Goal: Transaction & Acquisition: Book appointment/travel/reservation

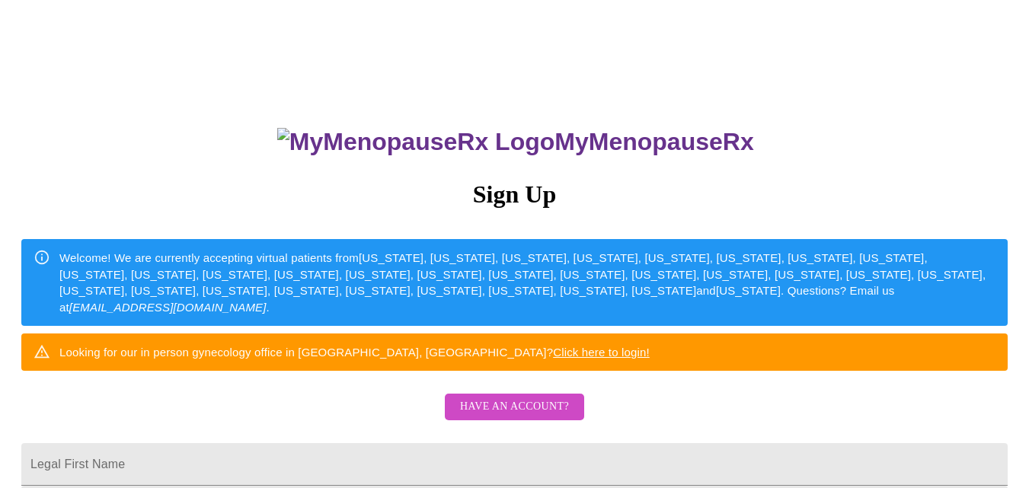
click at [650, 359] on link "Click here to login!" at bounding box center [601, 352] width 97 height 13
drag, startPoint x: 446, startPoint y: 330, endPoint x: 592, endPoint y: 341, distance: 146.7
click at [592, 321] on div "Welcome! We are currently accepting virtual patients from [US_STATE], [US_STATE…" at bounding box center [527, 283] width 936 height 78
copy em "[EMAIL_ADDRESS][DOMAIN_NAME]"
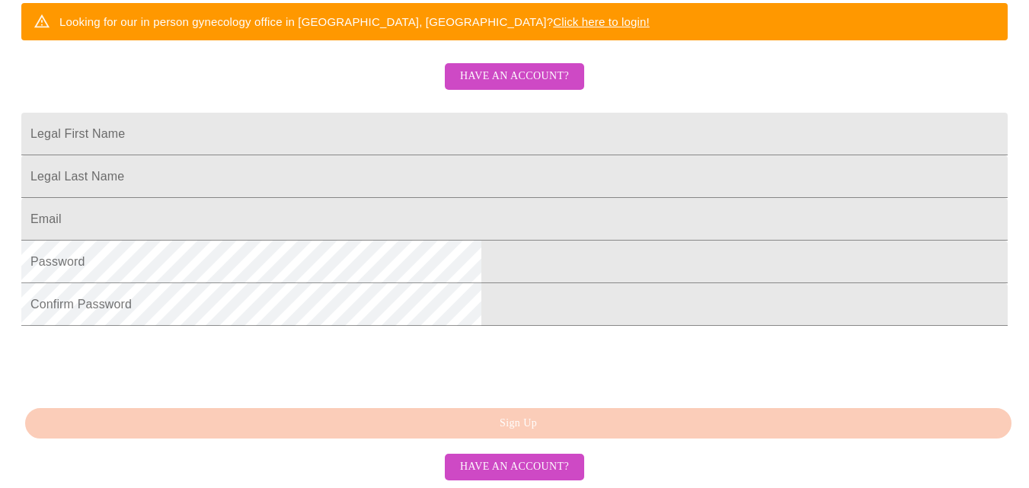
scroll to position [432, 0]
click at [528, 463] on span "Have an account?" at bounding box center [514, 467] width 109 height 19
click at [510, 464] on span "Have an account?" at bounding box center [514, 467] width 109 height 19
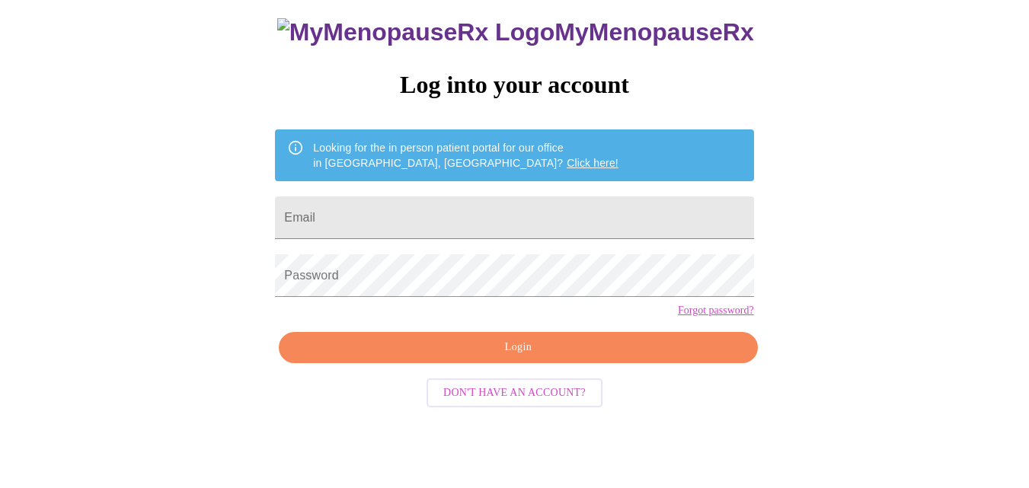
scroll to position [64, 0]
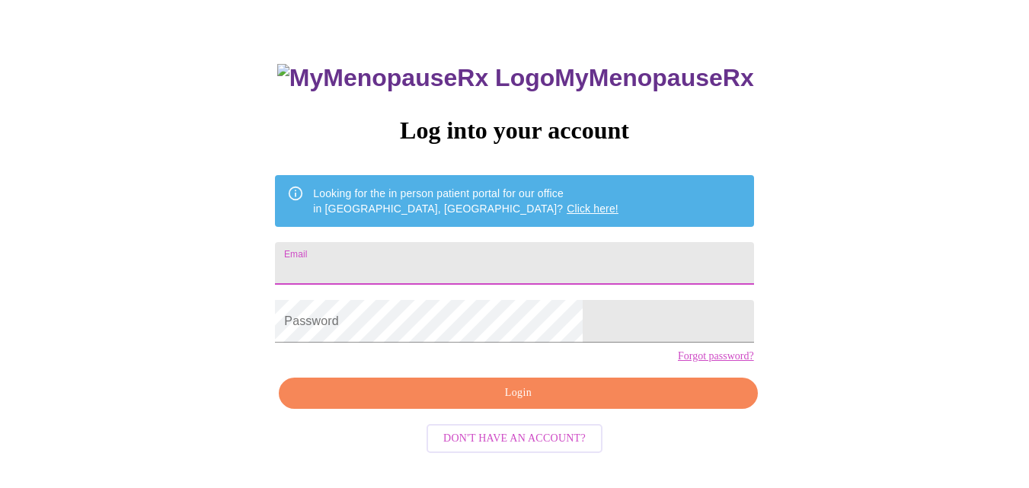
click at [458, 268] on input "Email" at bounding box center [514, 263] width 478 height 43
type input "[EMAIL_ADDRESS][DOMAIN_NAME]"
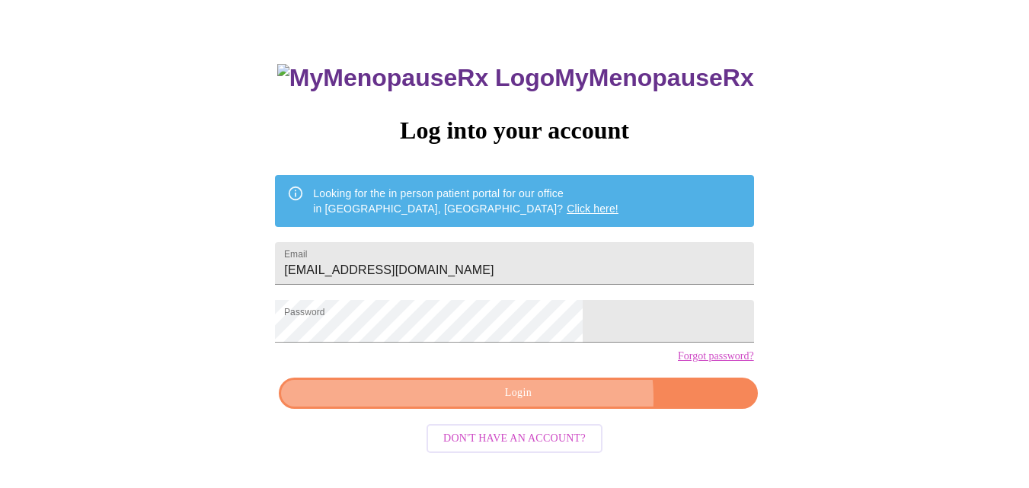
click at [552, 403] on span "Login" at bounding box center [517, 393] width 443 height 19
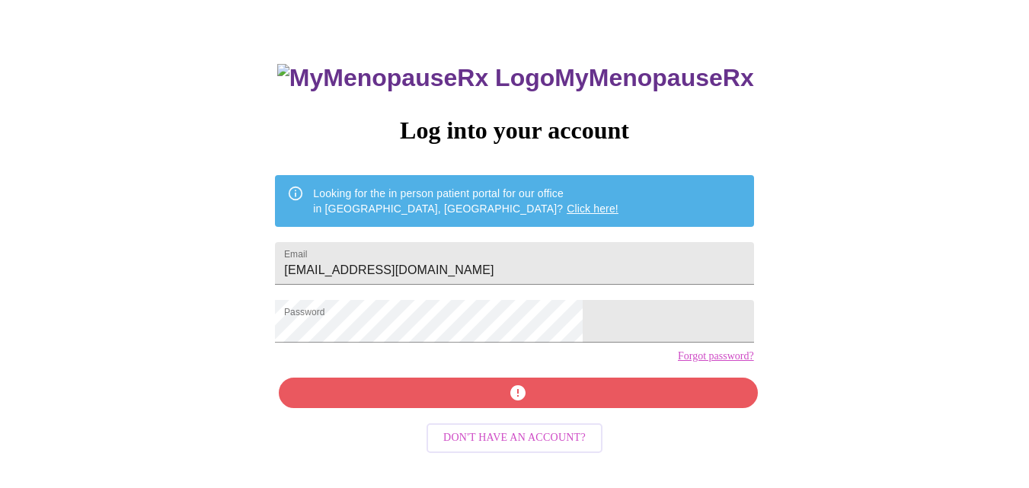
scroll to position [63, 0]
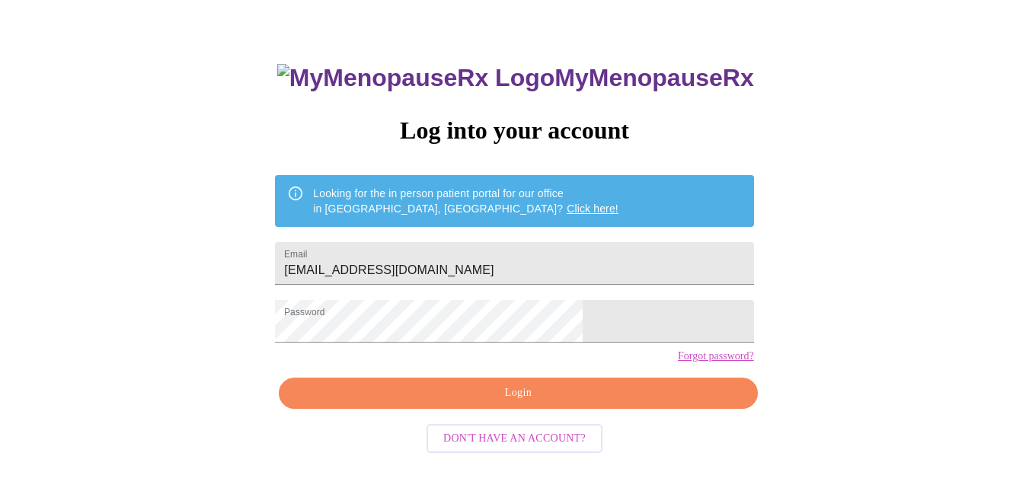
click at [541, 403] on span "Login" at bounding box center [517, 393] width 443 height 19
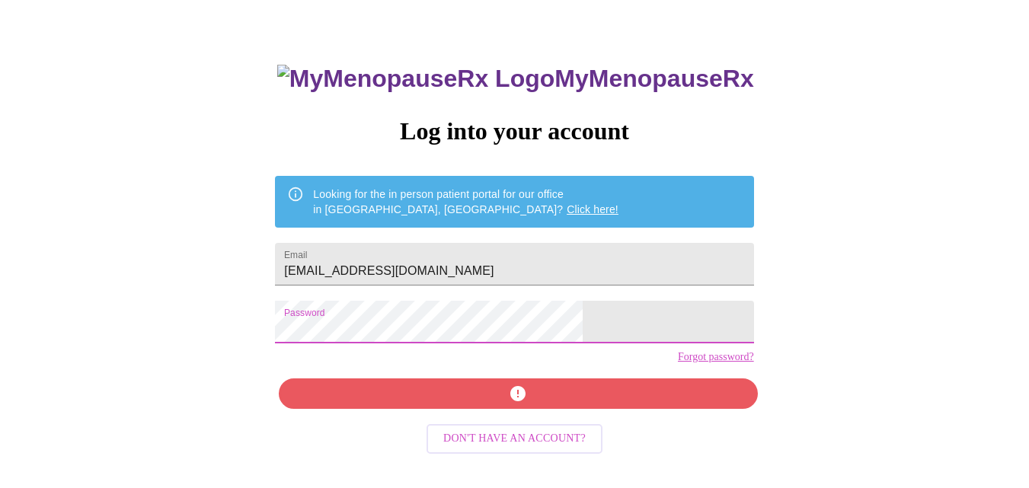
click at [281, 353] on div "MyMenopauseRx Log into your account Looking for the in person patient portal fo…" at bounding box center [514, 236] width 1017 height 586
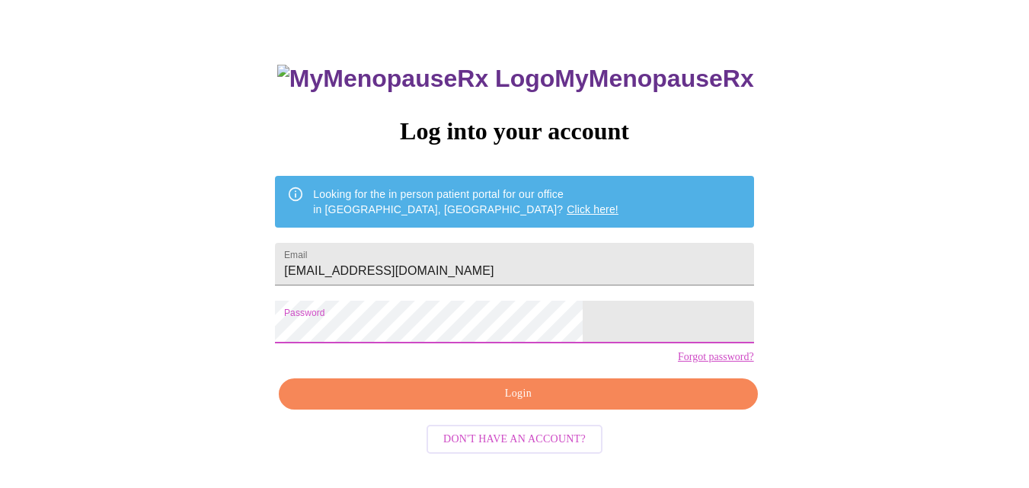
click at [536, 404] on span "Login" at bounding box center [517, 394] width 443 height 19
click at [500, 449] on span "Don't have an account?" at bounding box center [514, 439] width 142 height 19
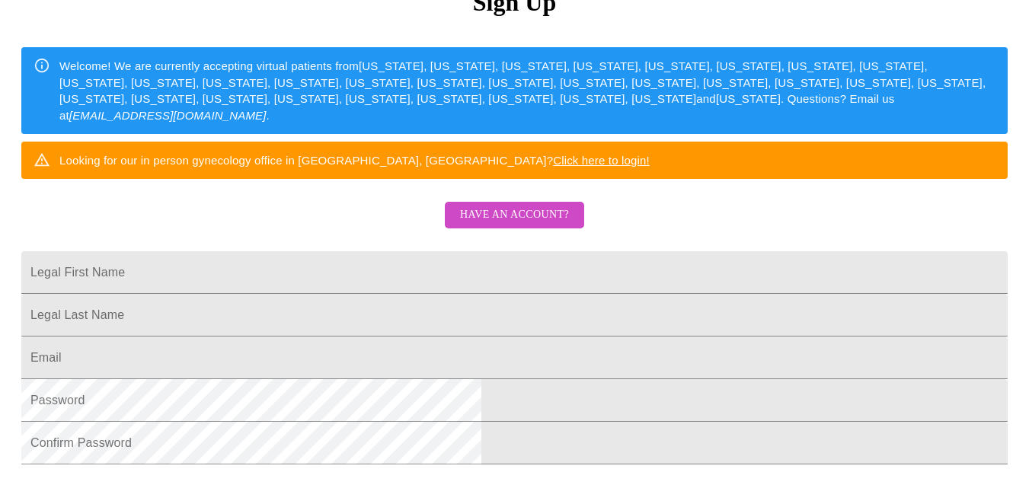
scroll to position [229, 0]
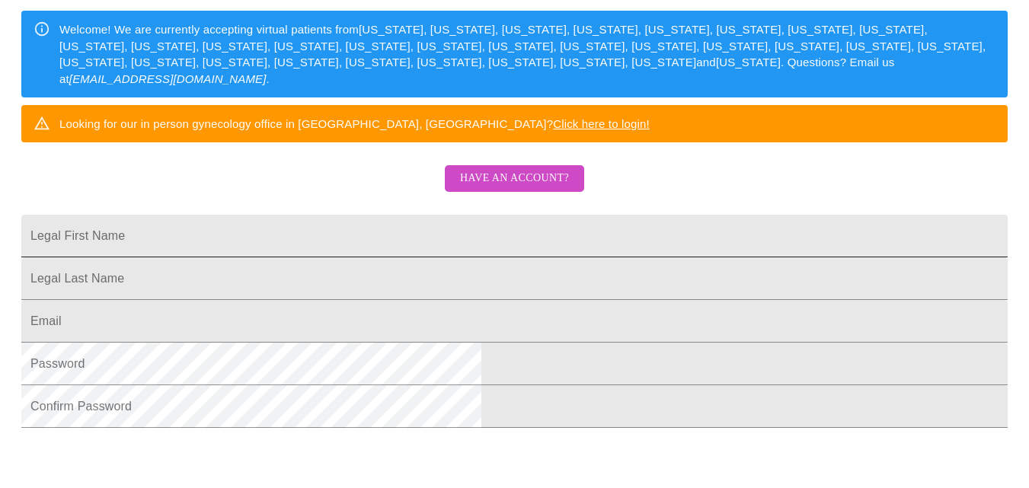
click at [403, 257] on input "Legal First Name" at bounding box center [514, 236] width 987 height 43
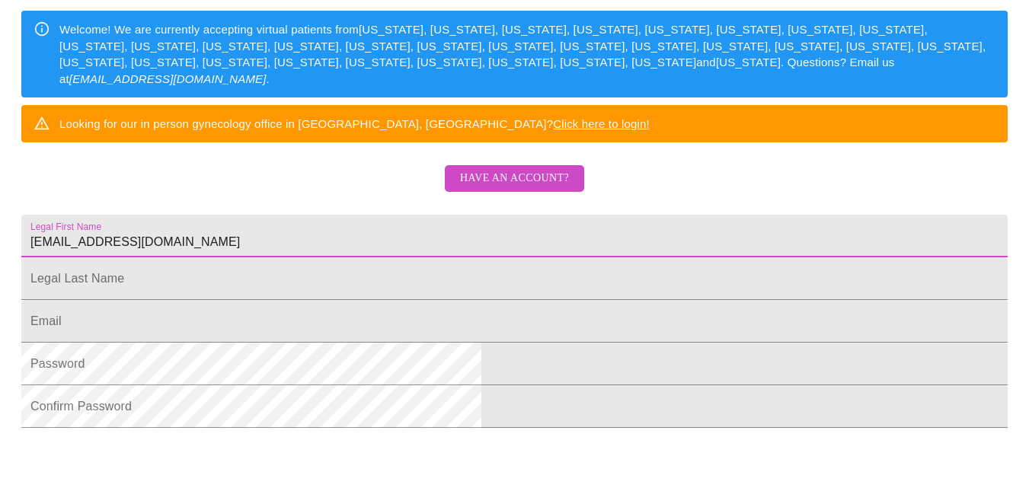
drag, startPoint x: 446, startPoint y: 260, endPoint x: 235, endPoint y: 293, distance: 213.6
click at [235, 293] on html "MyMenopauseRx Sign Up Welcome! We are currently accepting virtual patients from…" at bounding box center [514, 70] width 1029 height 598
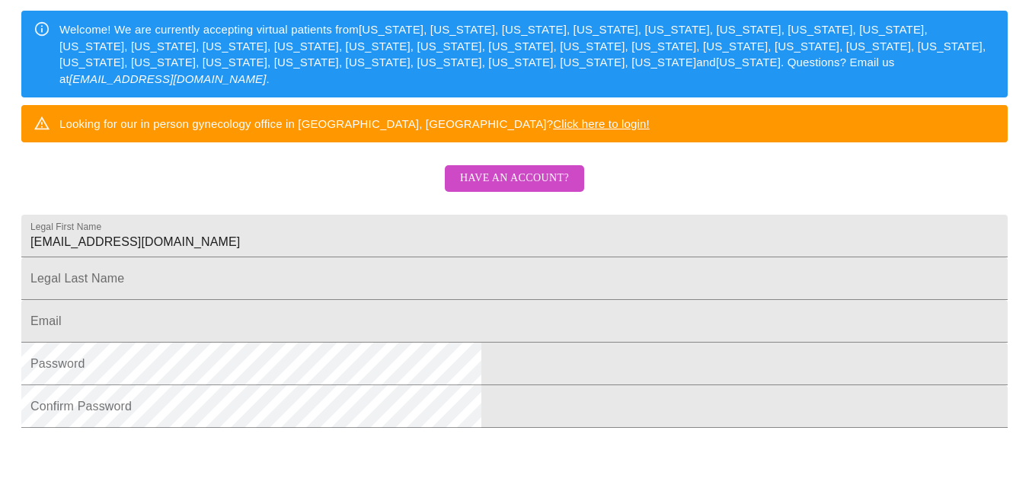
click at [235, 293] on html "MyMenopauseRx Sign Up Welcome! We are currently accepting virtual patients from…" at bounding box center [514, 70] width 1029 height 598
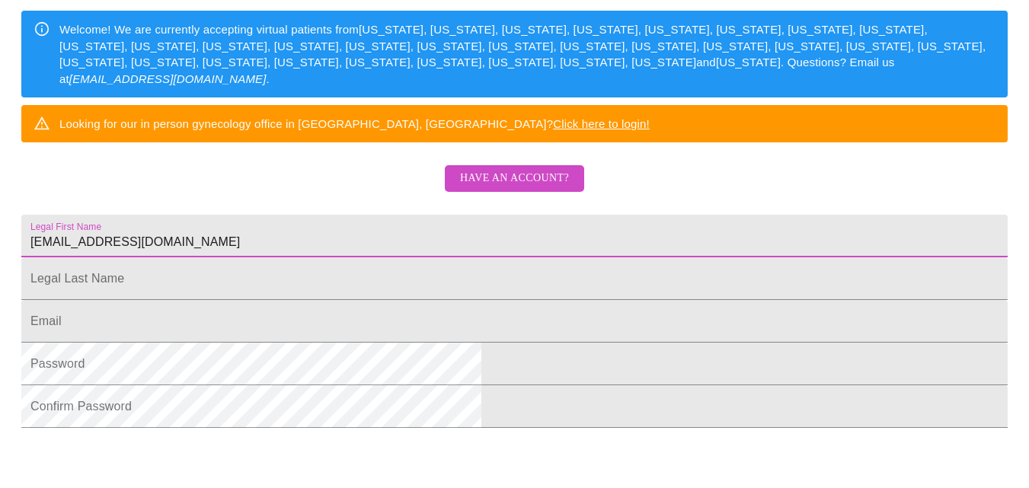
drag, startPoint x: 443, startPoint y: 270, endPoint x: 203, endPoint y: 280, distance: 240.2
click at [203, 280] on html "MyMenopauseRx Sign Up Welcome! We are currently accepting virtual patients from…" at bounding box center [514, 70] width 1029 height 598
type input "[PERSON_NAME]"
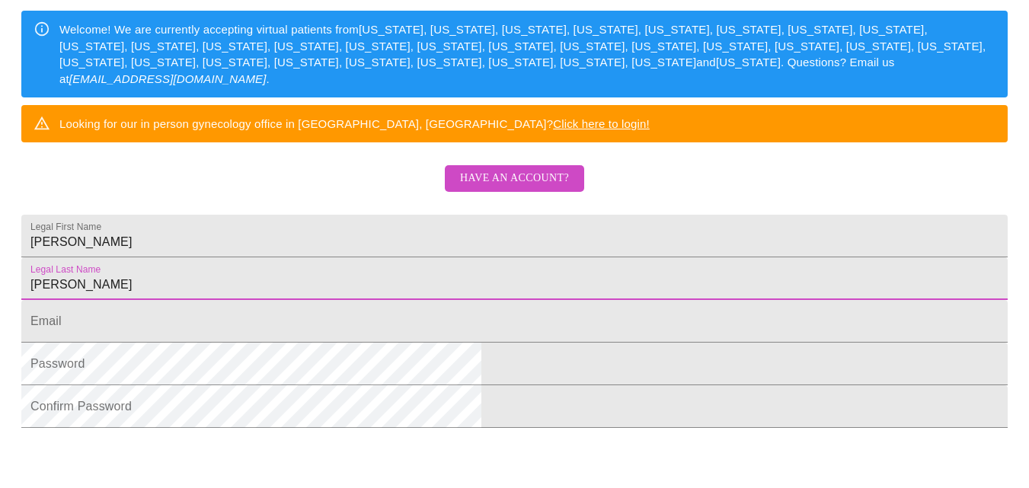
type input "[PERSON_NAME]"
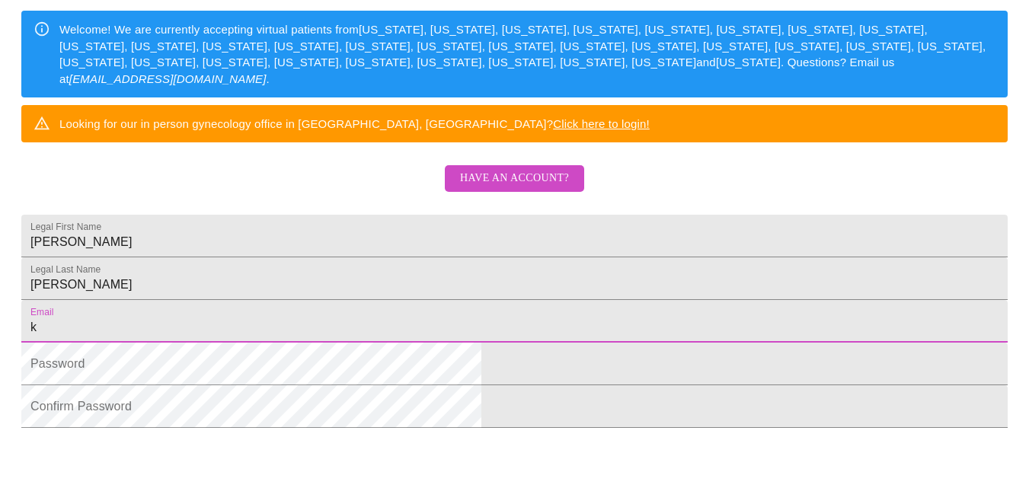
type input "[EMAIL_ADDRESS][DOMAIN_NAME]"
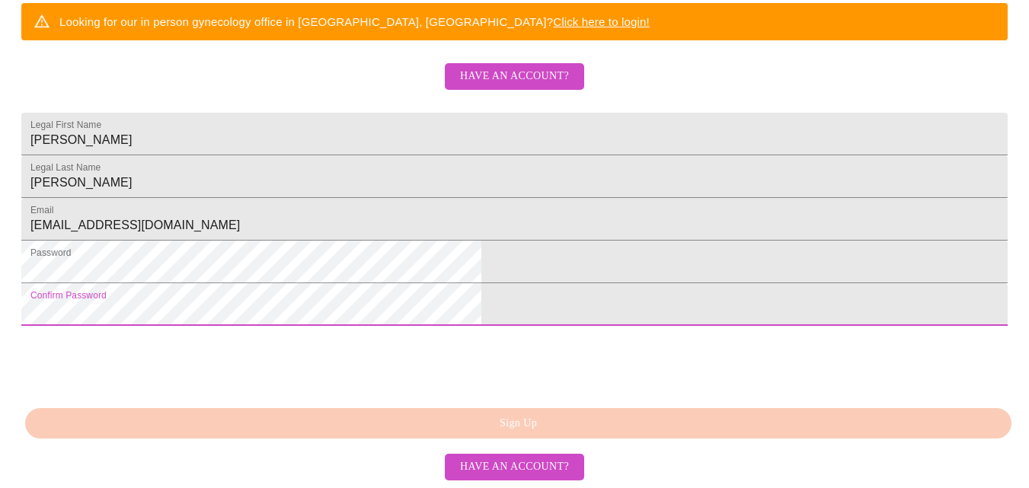
scroll to position [381, 0]
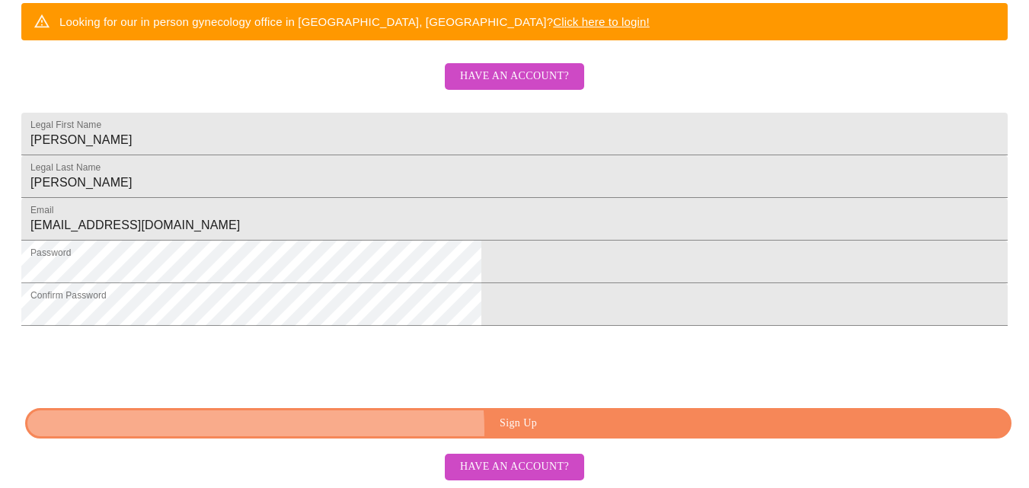
click at [504, 433] on span "Sign Up" at bounding box center [519, 423] width 952 height 19
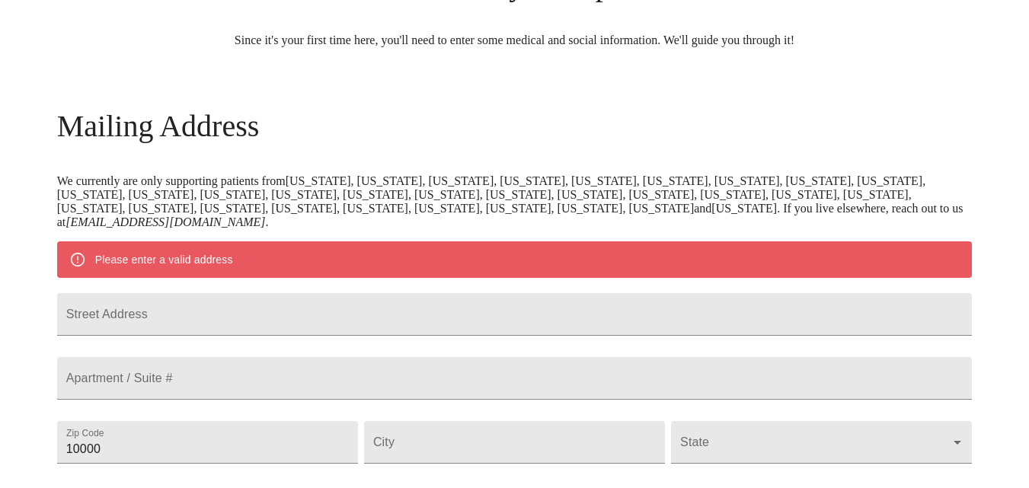
scroll to position [144, 0]
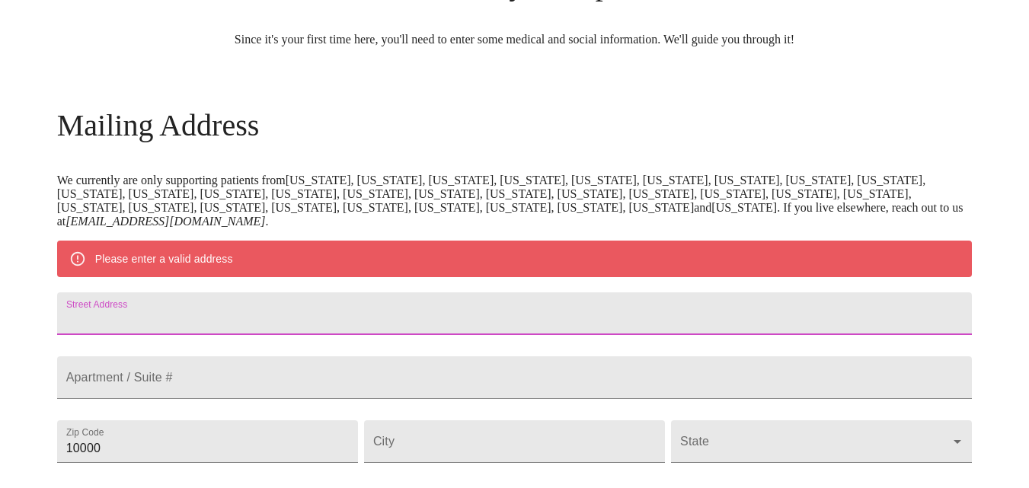
click at [251, 332] on input "Street Address" at bounding box center [515, 314] width 916 height 43
click at [264, 328] on input "Street Address" at bounding box center [515, 314] width 916 height 43
type input "1234 Challenge Dr."
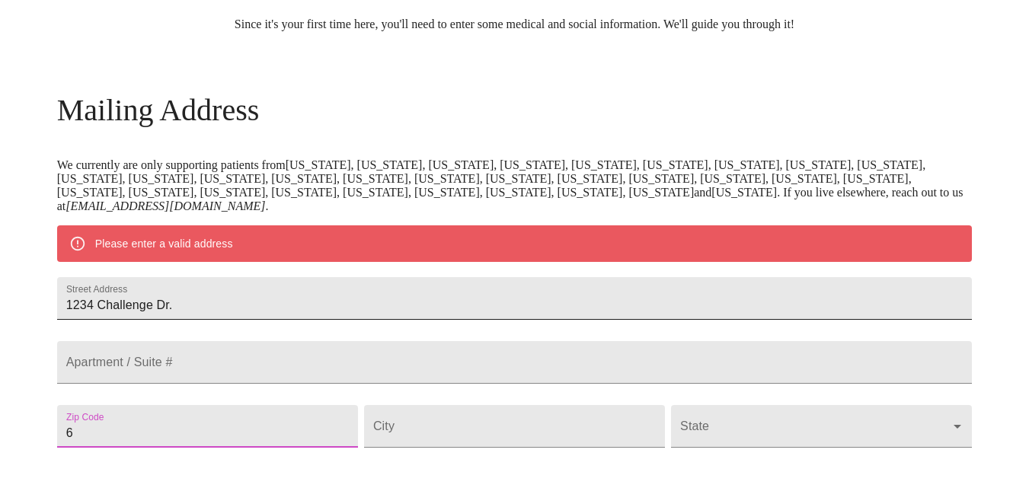
scroll to position [196, 0]
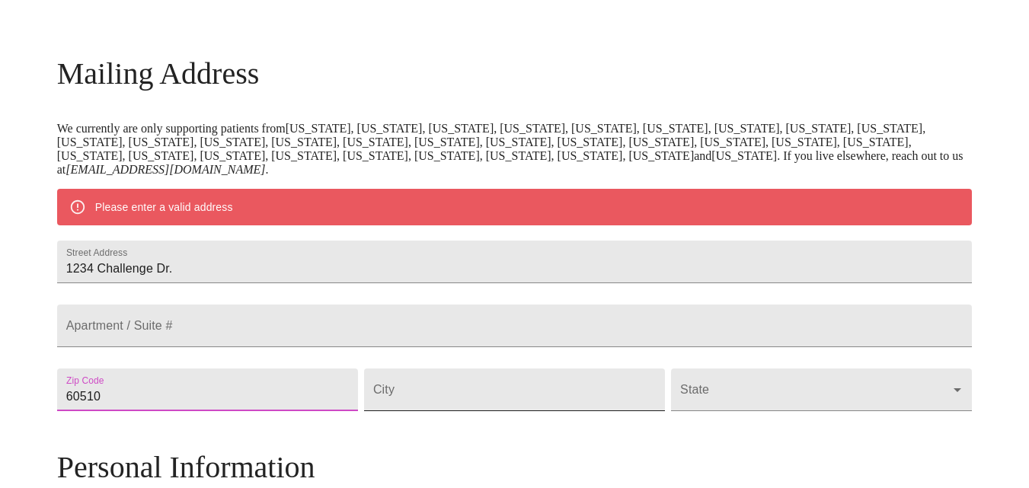
type input "60510"
click at [474, 411] on input "Street Address" at bounding box center [514, 390] width 301 height 43
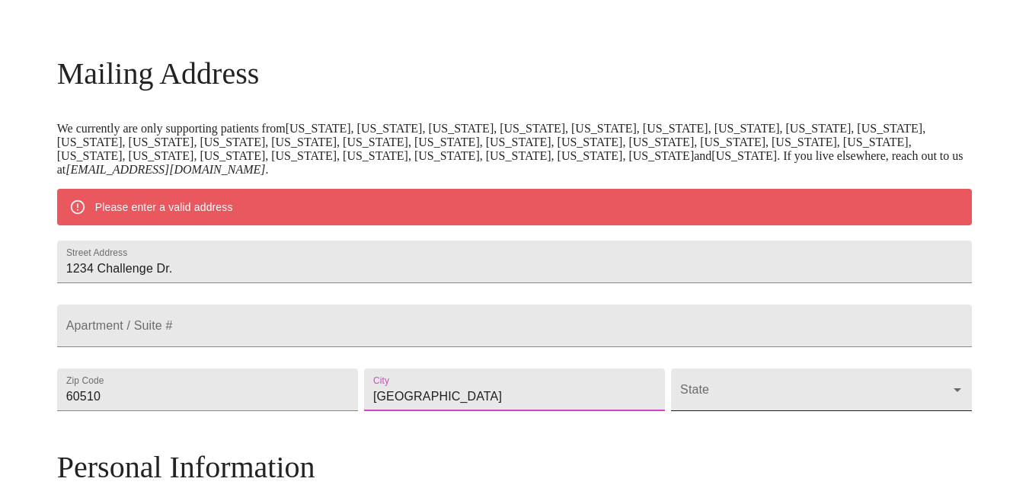
type input "[GEOGRAPHIC_DATA]"
click at [695, 433] on body "MyMenopauseRx Welcome to MyMenopauseRx Since it's your first time here, you'll …" at bounding box center [514, 410] width 1017 height 1201
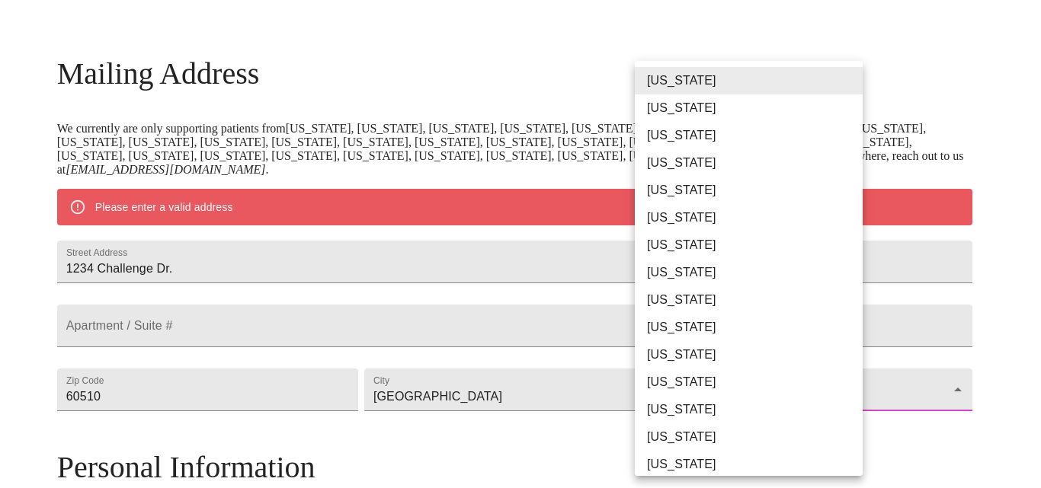
click at [687, 403] on li "[US_STATE]" at bounding box center [754, 409] width 239 height 27
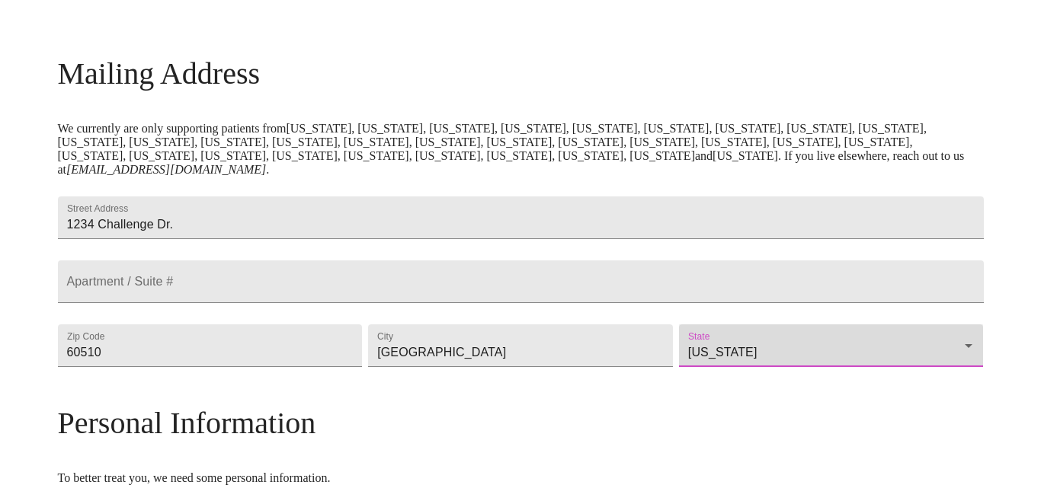
type input "[US_STATE]"
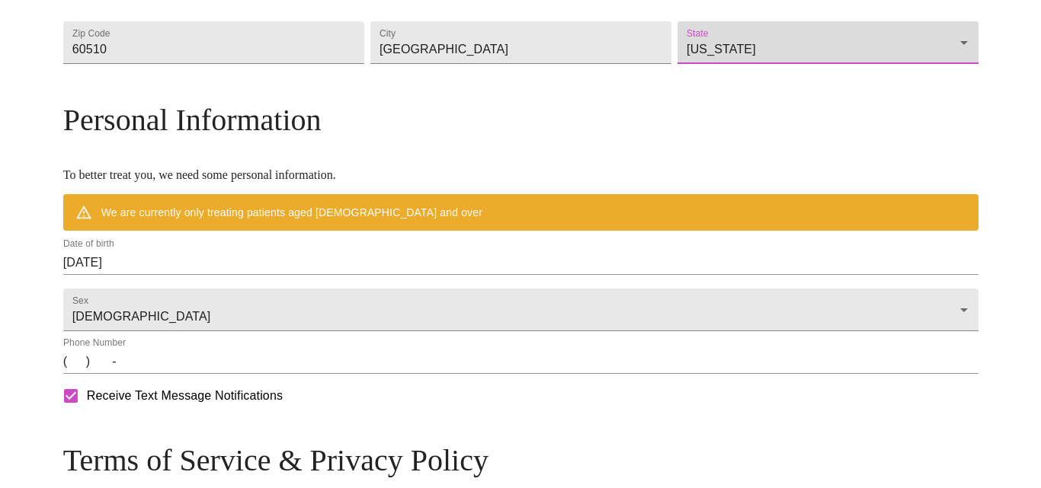
scroll to position [501, 0]
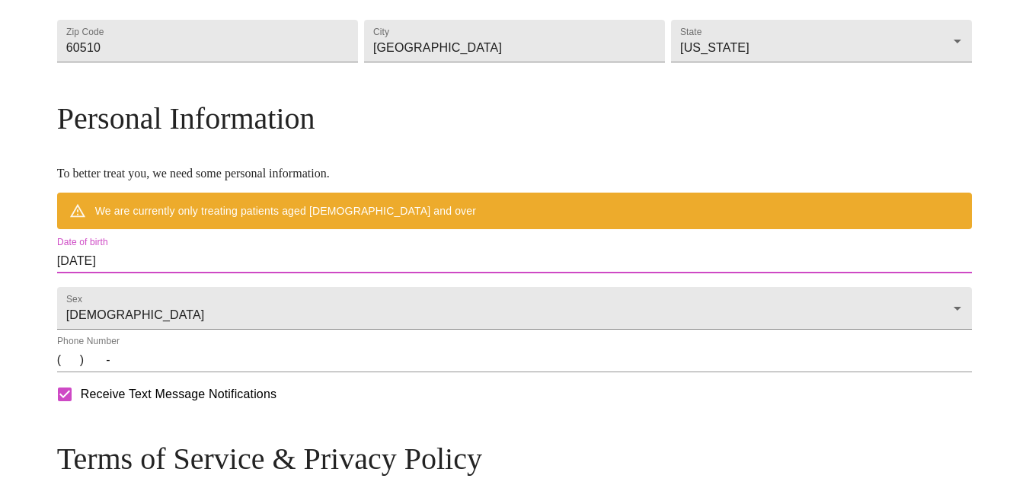
click at [167, 273] on input "[DATE]" at bounding box center [515, 261] width 916 height 24
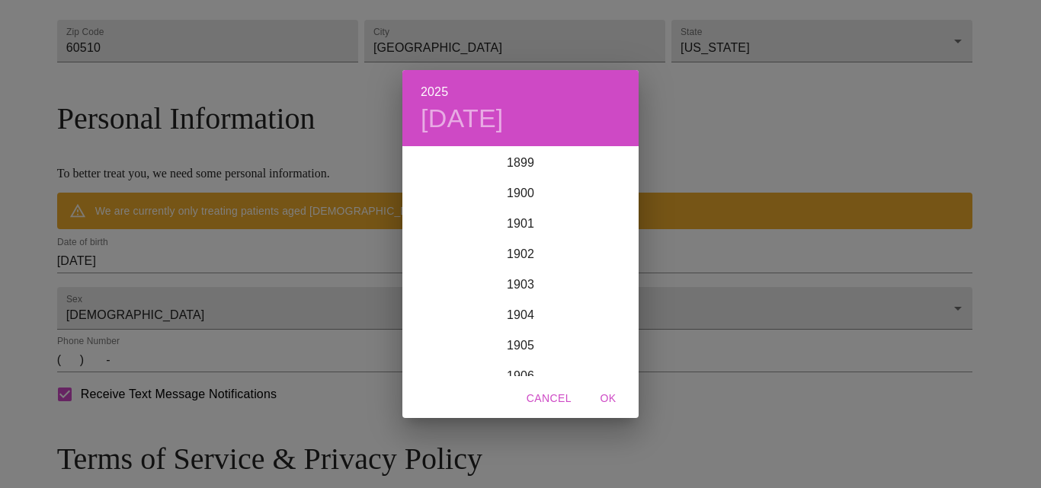
scroll to position [3748, 0]
click at [549, 395] on span "Cancel" at bounding box center [548, 398] width 45 height 19
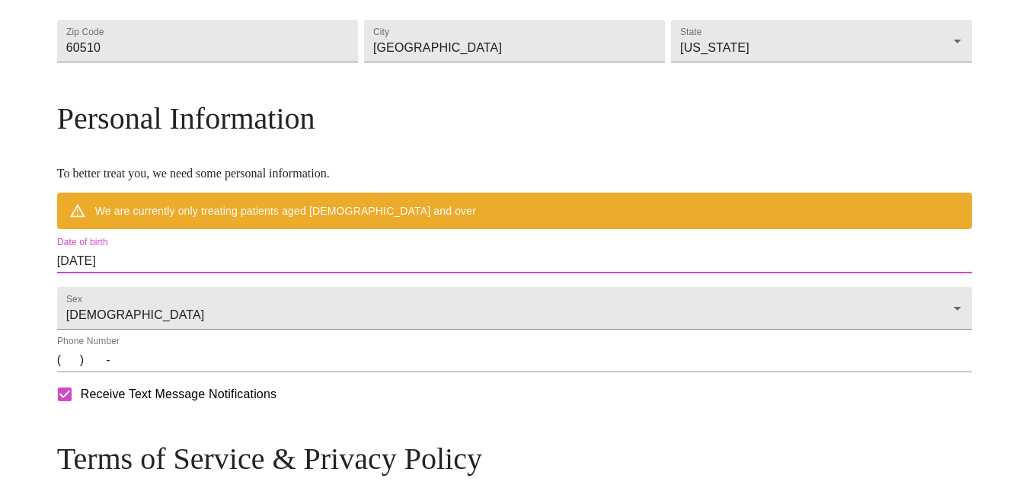
click at [172, 273] on input "[DATE]" at bounding box center [515, 261] width 916 height 24
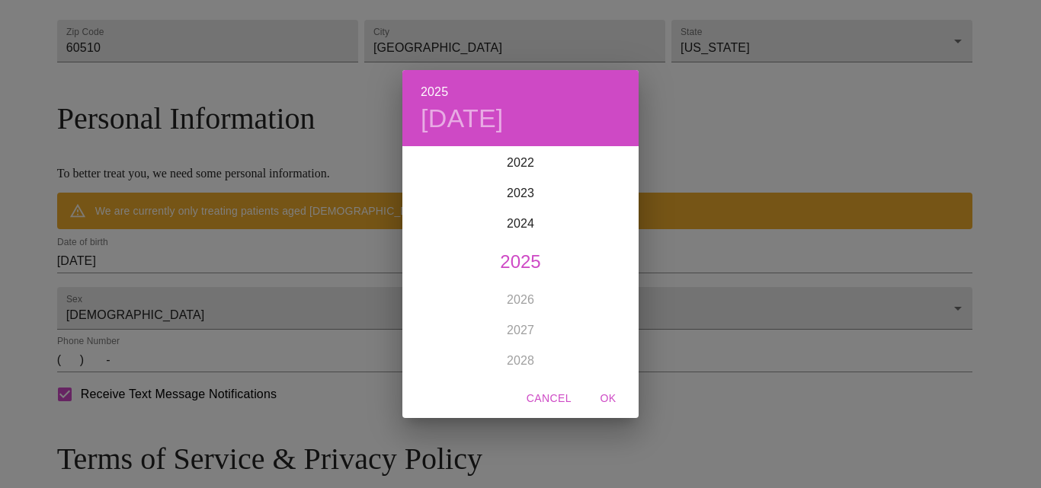
click at [187, 295] on div "2025 [DATE] 1900 1901 1902 1903 1904 1905 1906 1907 1908 1909 1910 1911 1912 19…" at bounding box center [520, 244] width 1041 height 488
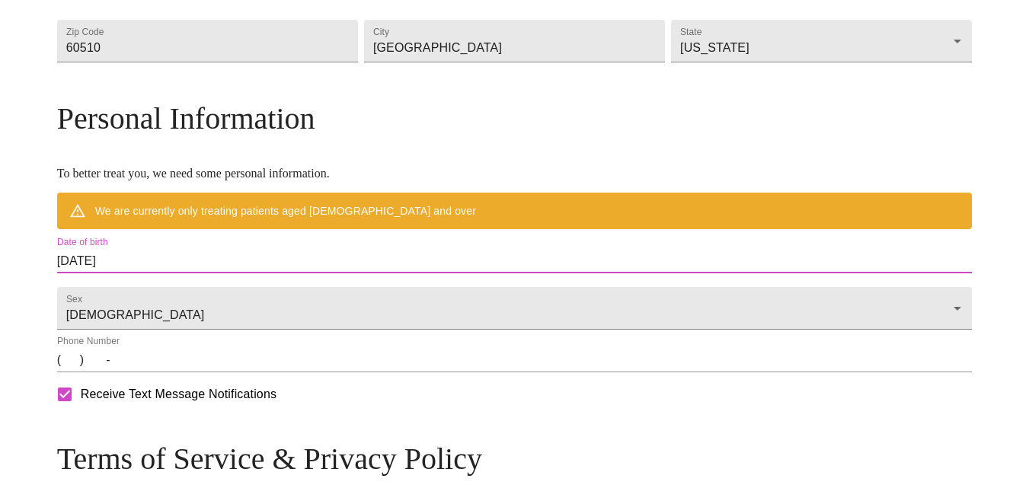
drag, startPoint x: 187, startPoint y: 302, endPoint x: 199, endPoint y: 302, distance: 12.2
click at [199, 273] on input "[DATE]" at bounding box center [515, 261] width 916 height 24
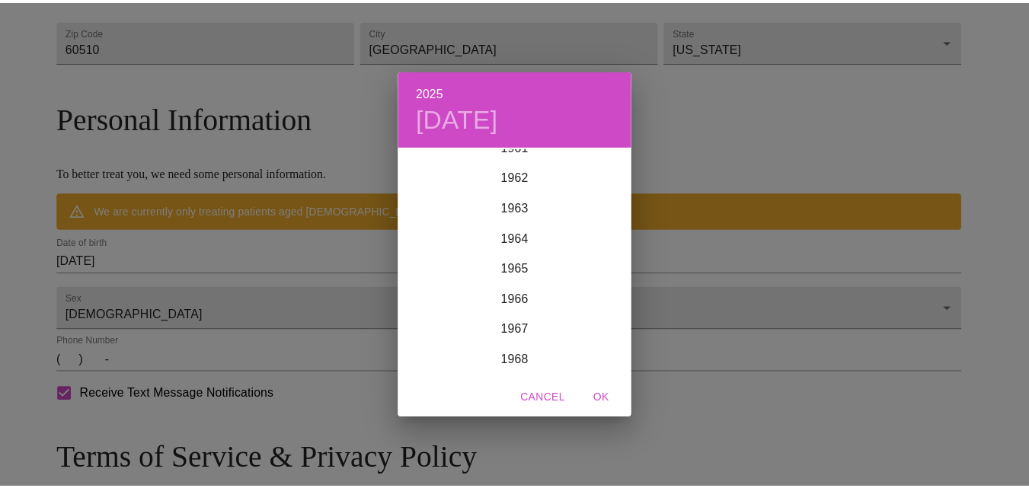
scroll to position [1953, 0]
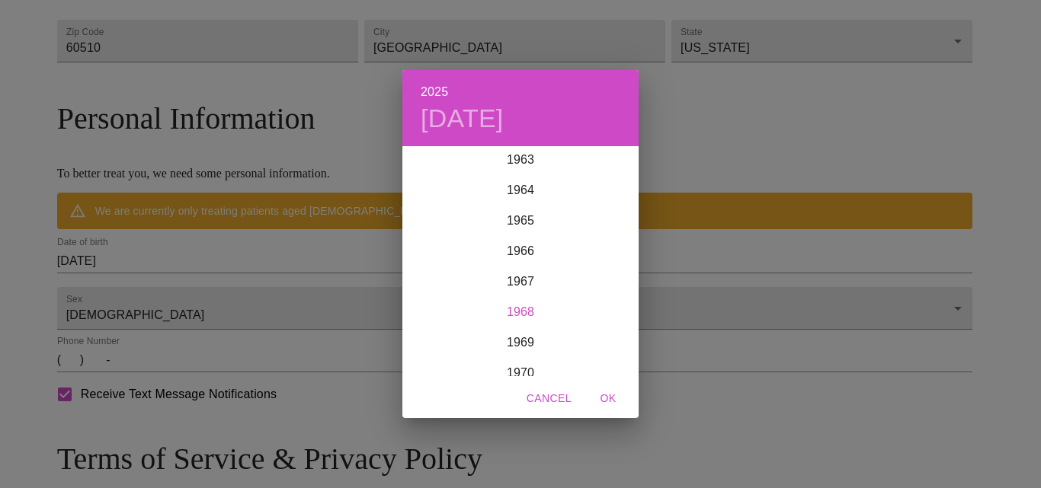
click at [531, 309] on div "1968" at bounding box center [520, 312] width 236 height 30
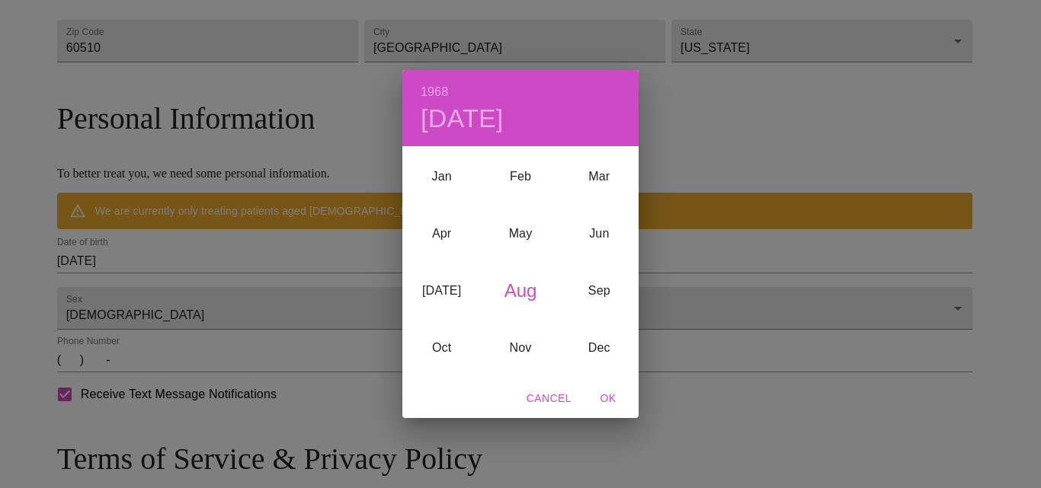
click at [517, 292] on div "Aug" at bounding box center [520, 290] width 78 height 57
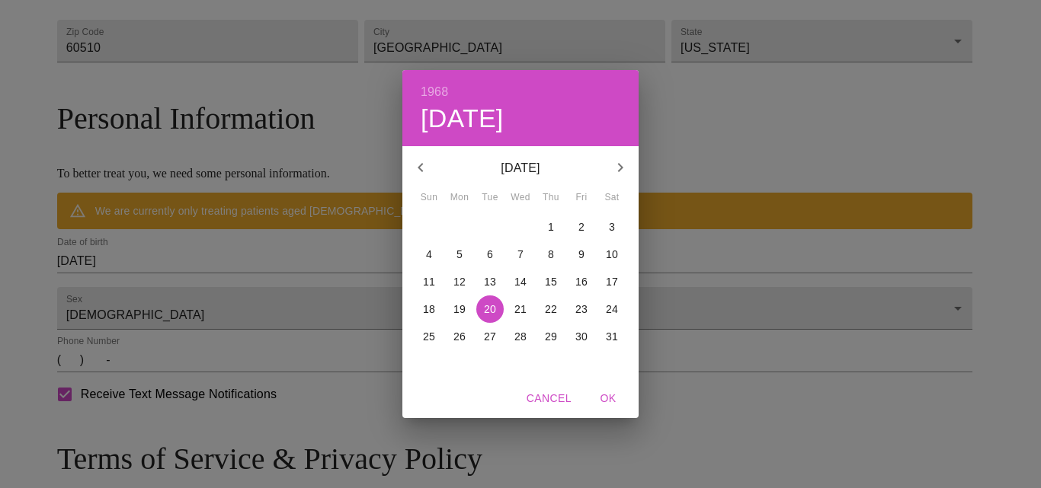
click at [488, 276] on p "13" at bounding box center [490, 281] width 12 height 15
click at [610, 401] on span "OK" at bounding box center [608, 398] width 37 height 19
type input "[DATE]"
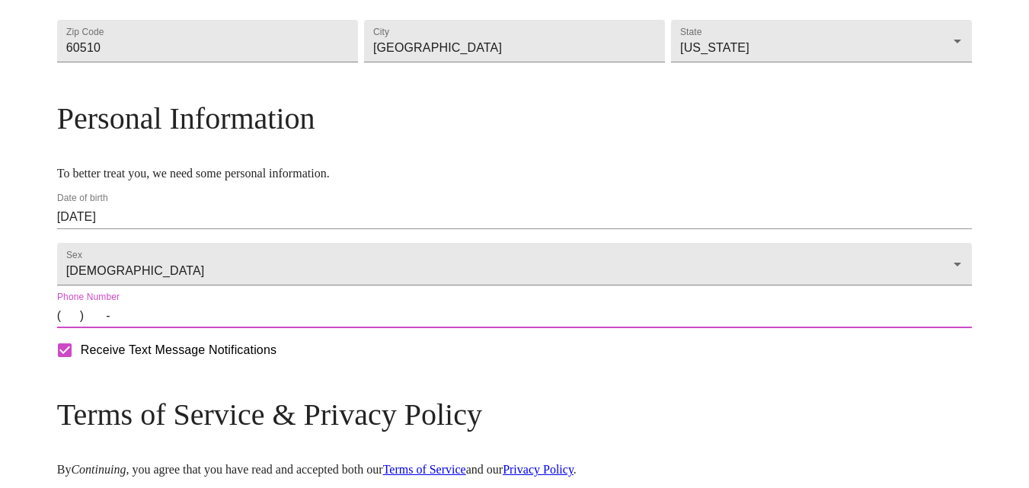
click at [174, 328] on input "(   )    -" at bounding box center [515, 316] width 916 height 24
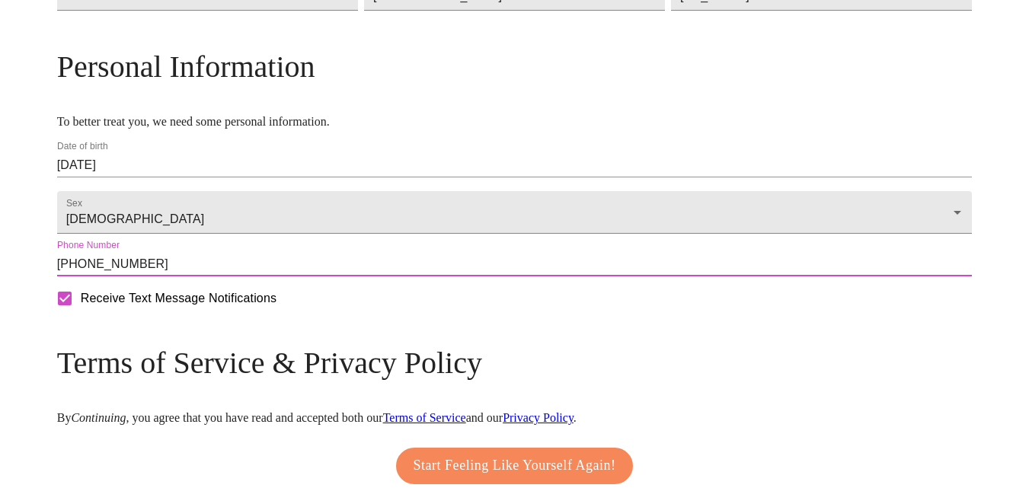
scroll to position [577, 0]
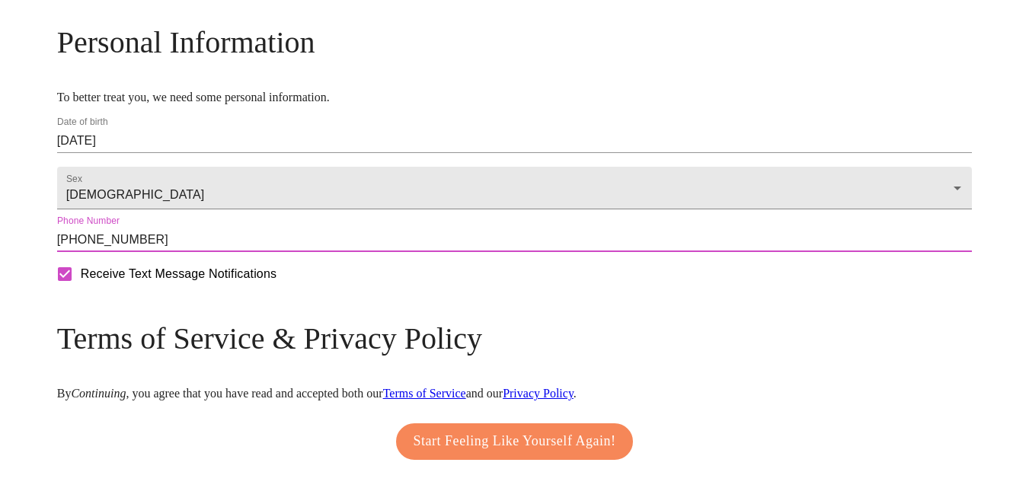
type input "[PHONE_NUMBER]"
click at [81, 290] on input "Receive Text Message Notifications" at bounding box center [65, 274] width 32 height 32
checkbox input "false"
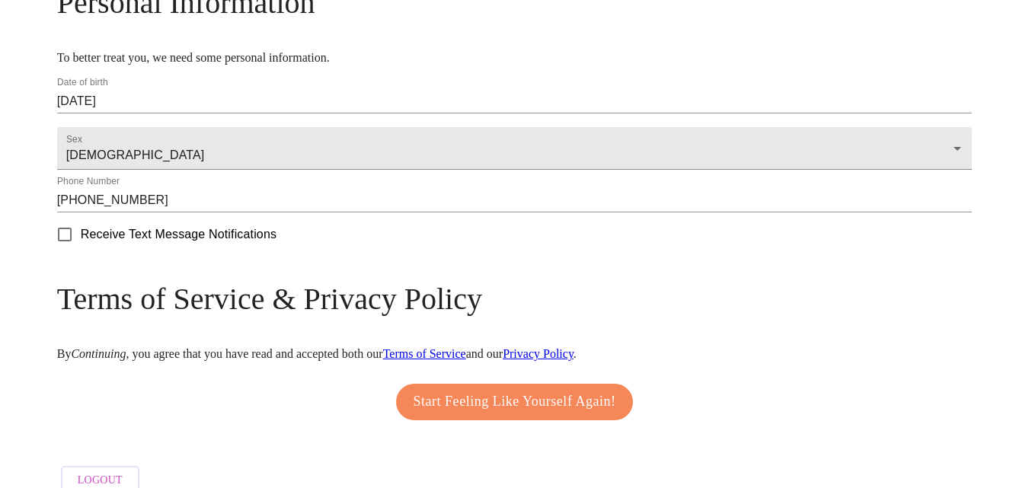
scroll to position [653, 0]
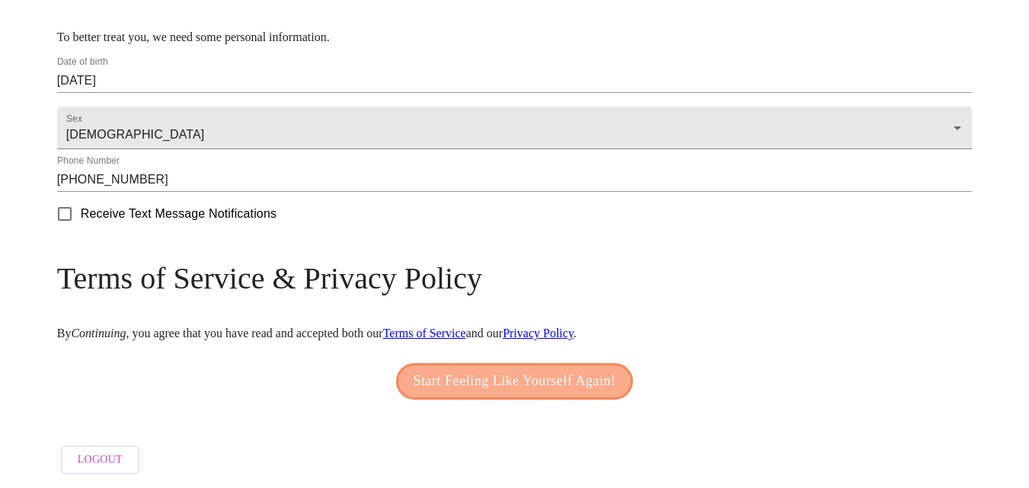
click at [485, 394] on span "Start Feeling Like Yourself Again!" at bounding box center [515, 381] width 203 height 24
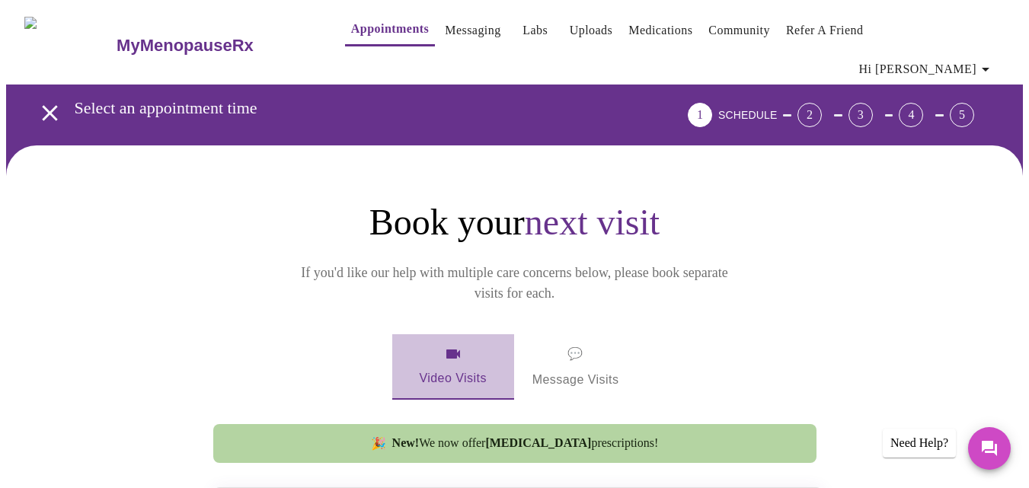
click at [447, 350] on icon "button" at bounding box center [453, 354] width 14 height 9
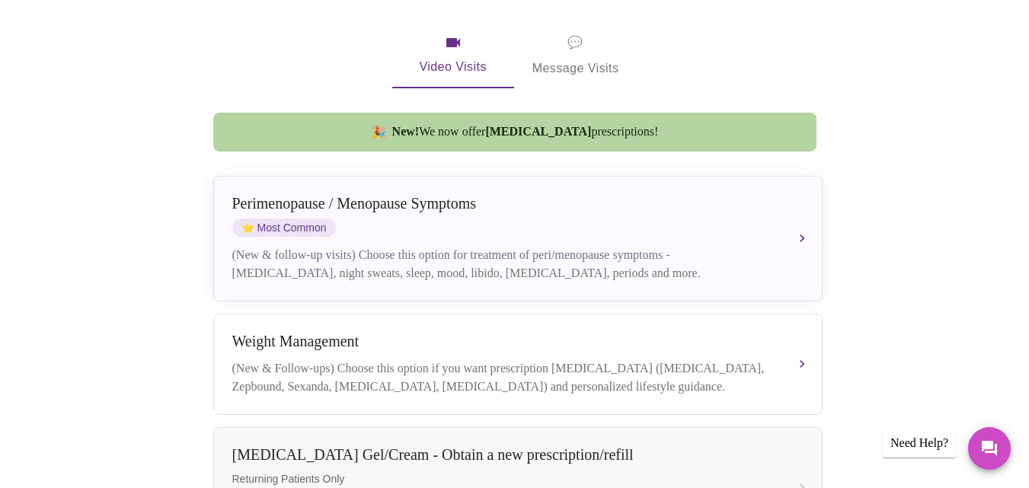
scroll to position [280, 0]
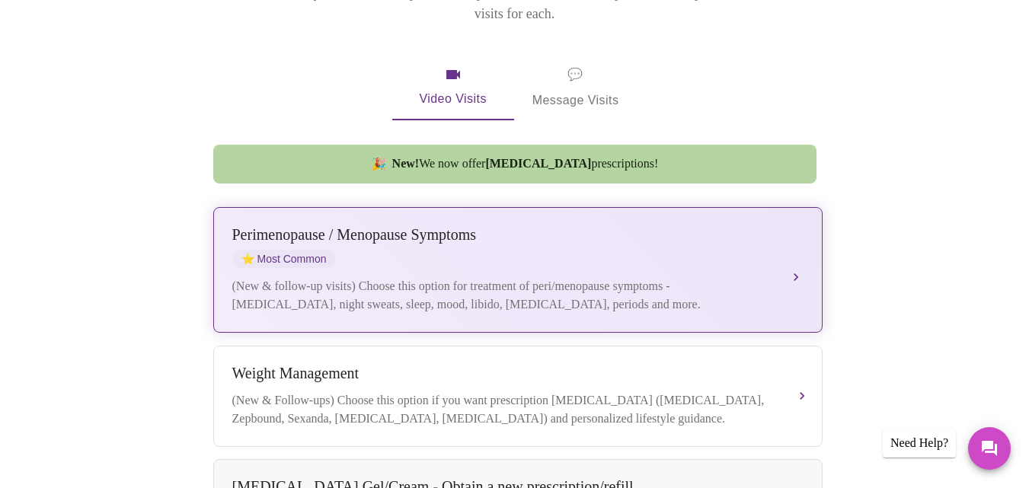
click at [795, 235] on button "[MEDICAL_DATA] / Menopause Symptoms ⭐ Most Common (New & follow-up visits) Choo…" at bounding box center [517, 270] width 609 height 126
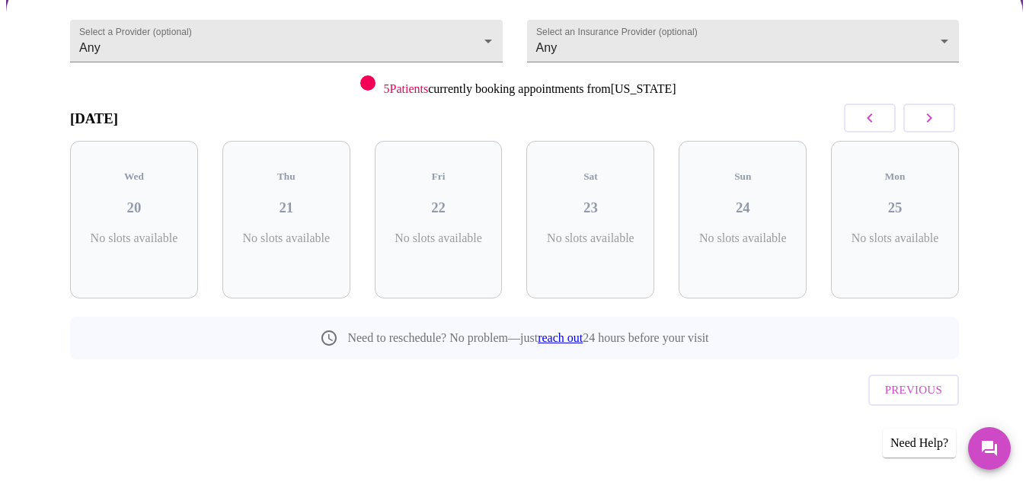
scroll to position [110, 0]
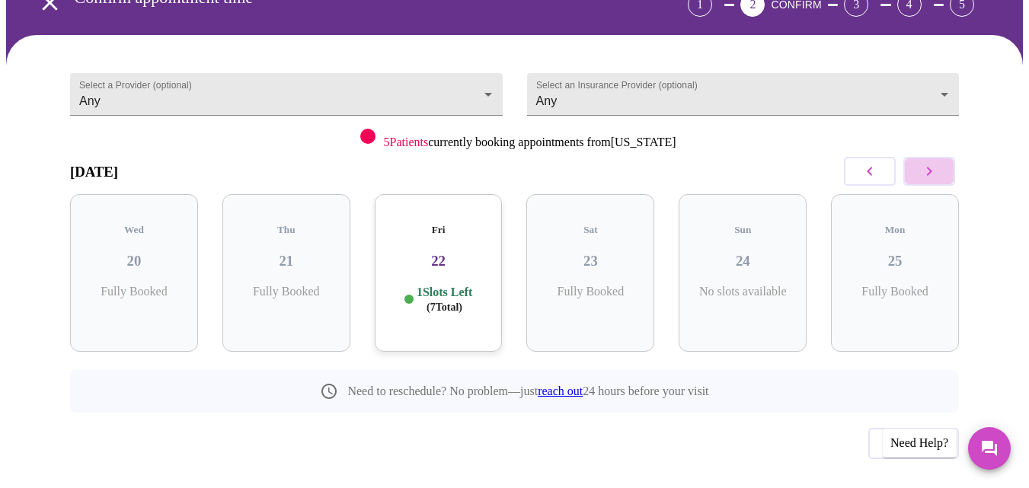
click at [932, 162] on icon "button" at bounding box center [929, 171] width 18 height 18
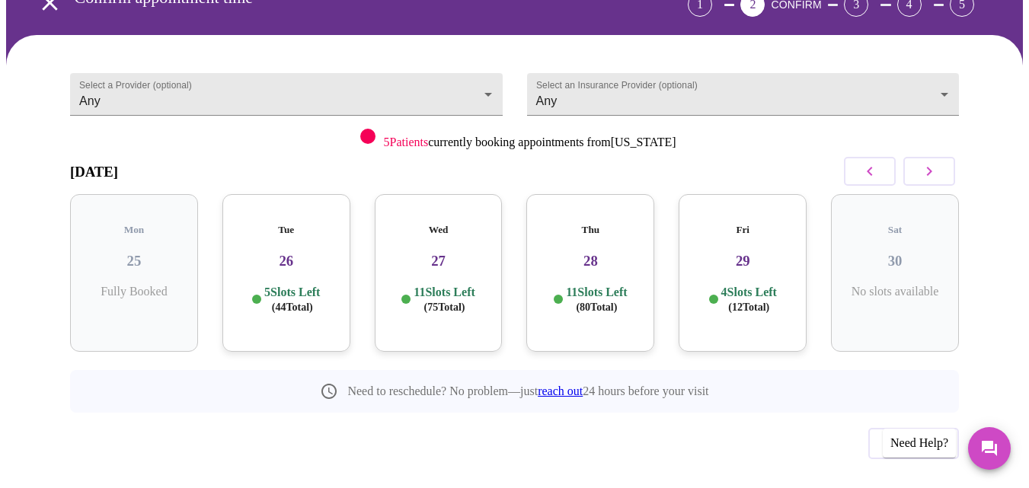
click at [932, 162] on icon "button" at bounding box center [929, 171] width 18 height 18
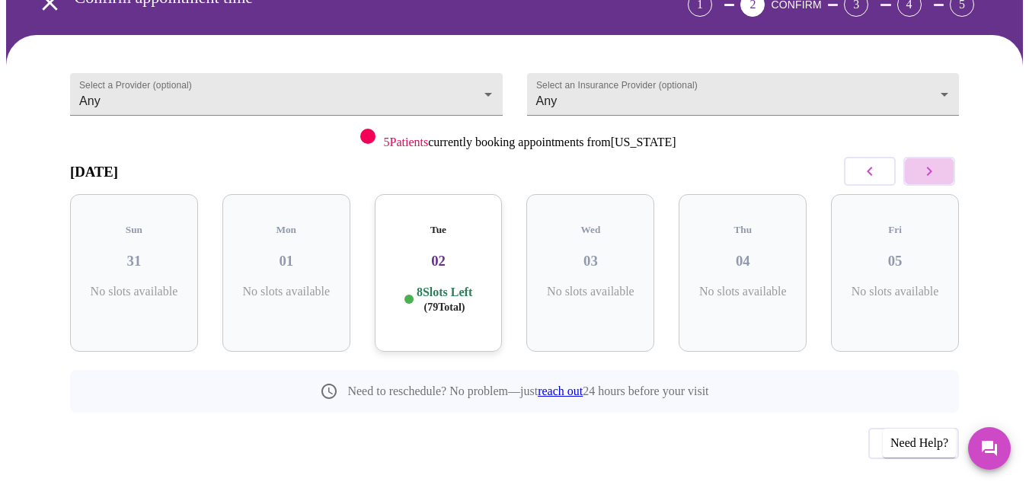
click at [932, 162] on icon "button" at bounding box center [929, 171] width 18 height 18
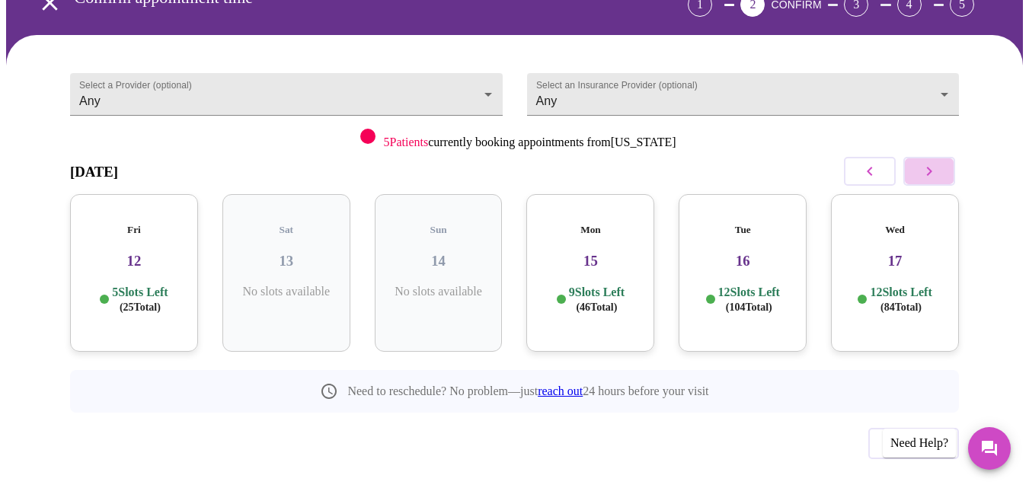
click at [932, 162] on icon "button" at bounding box center [929, 171] width 18 height 18
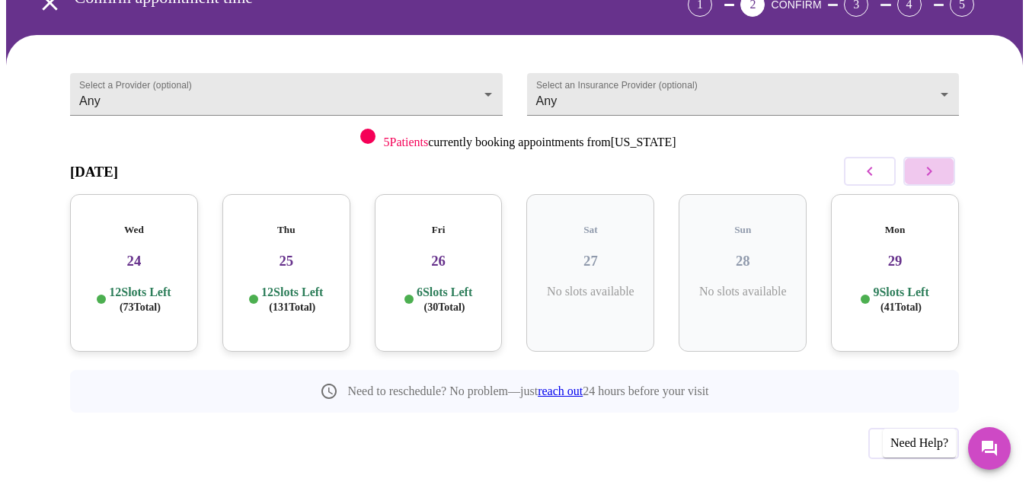
click at [932, 162] on icon "button" at bounding box center [929, 171] width 18 height 18
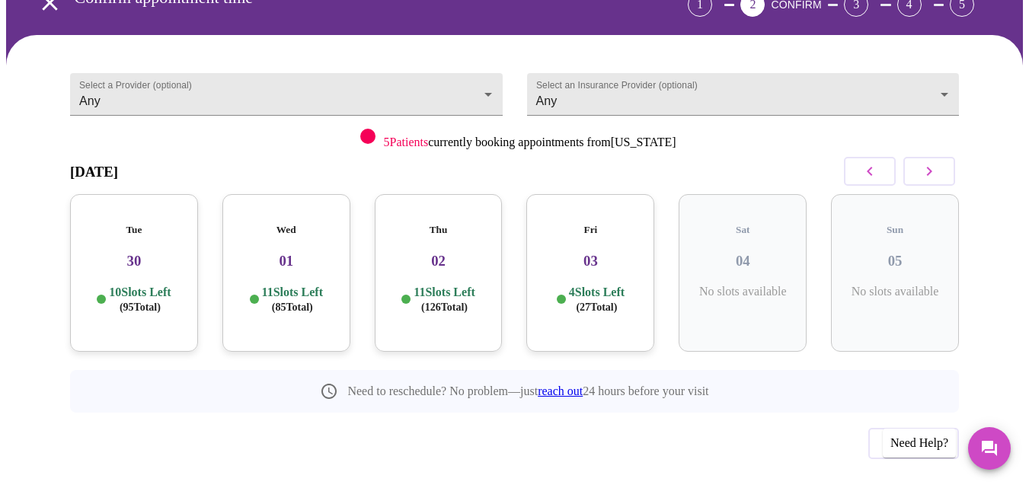
click at [132, 253] on h3 "30" at bounding box center [134, 261] width 104 height 17
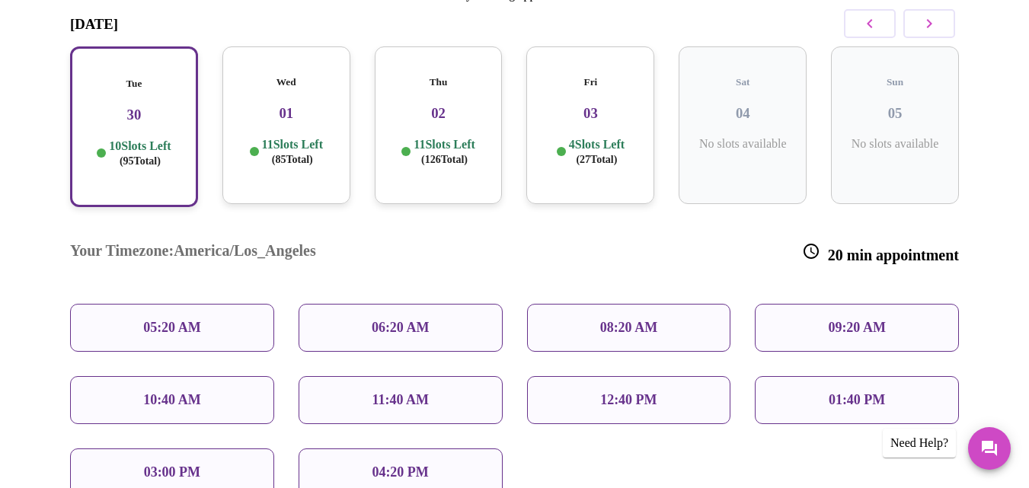
scroll to position [263, 0]
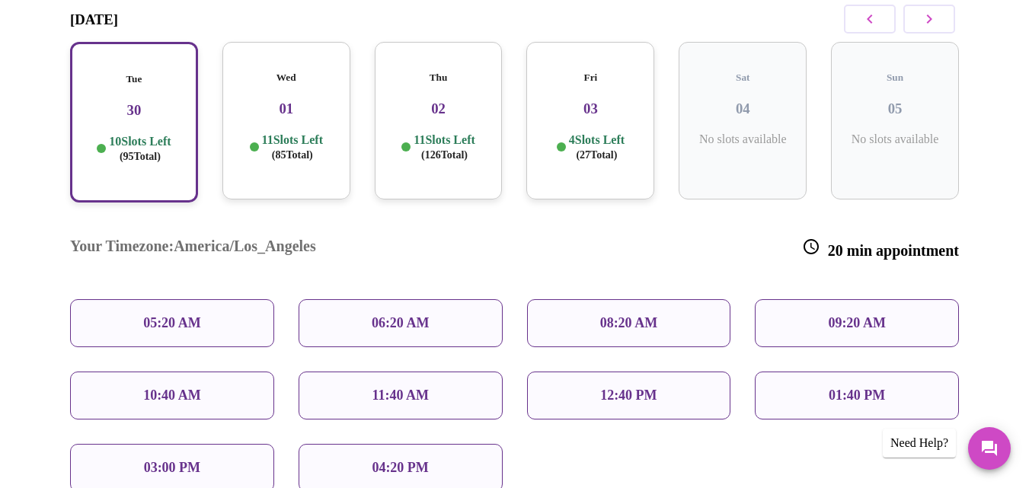
click at [820, 372] on div "01:40 PM" at bounding box center [857, 396] width 204 height 48
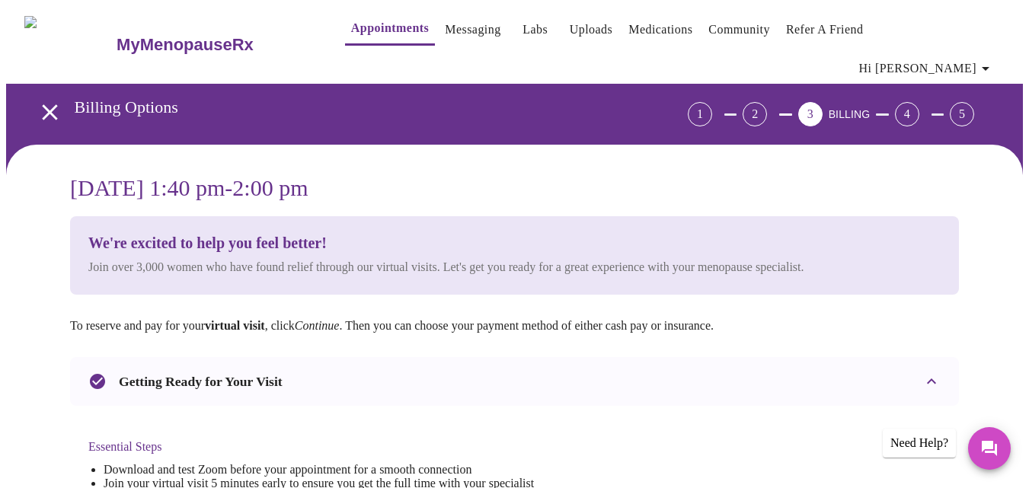
scroll to position [0, 0]
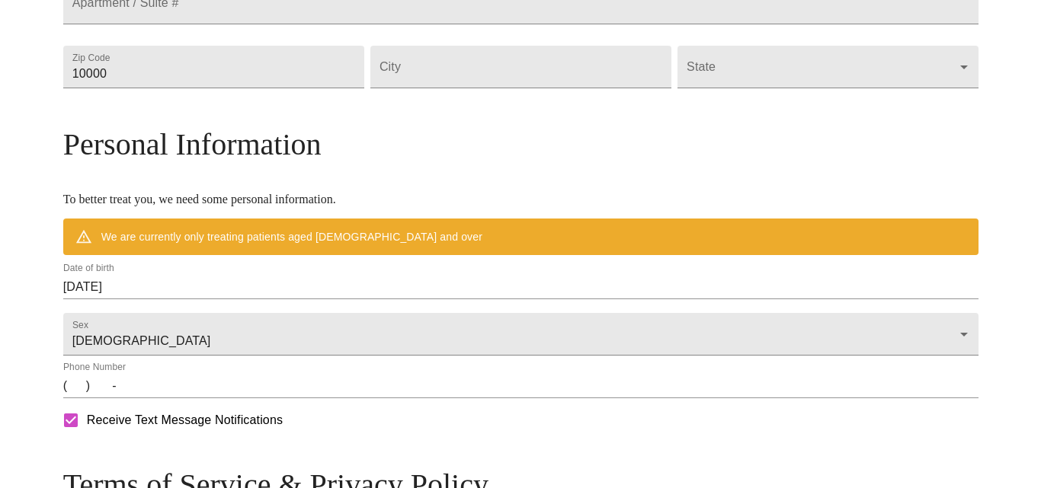
scroll to position [545, 0]
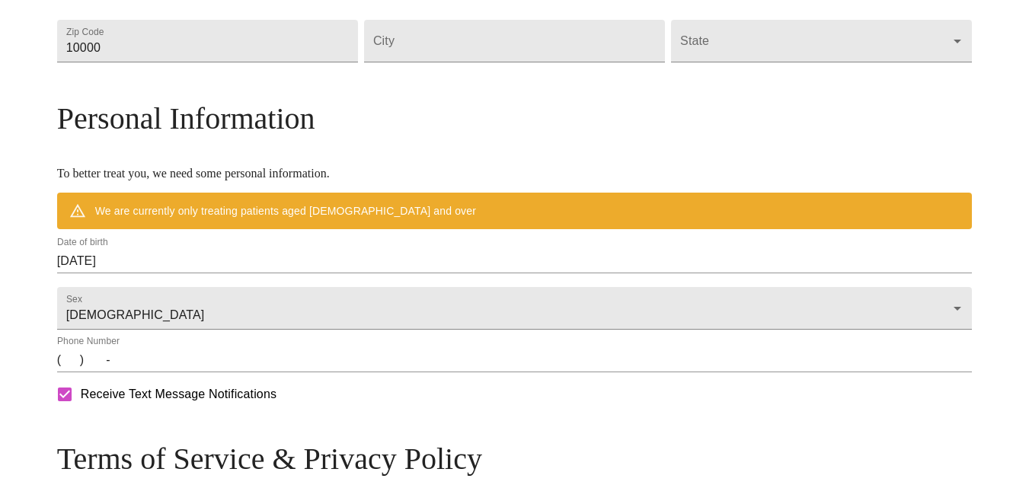
click at [194, 273] on input "[DATE]" at bounding box center [515, 261] width 916 height 24
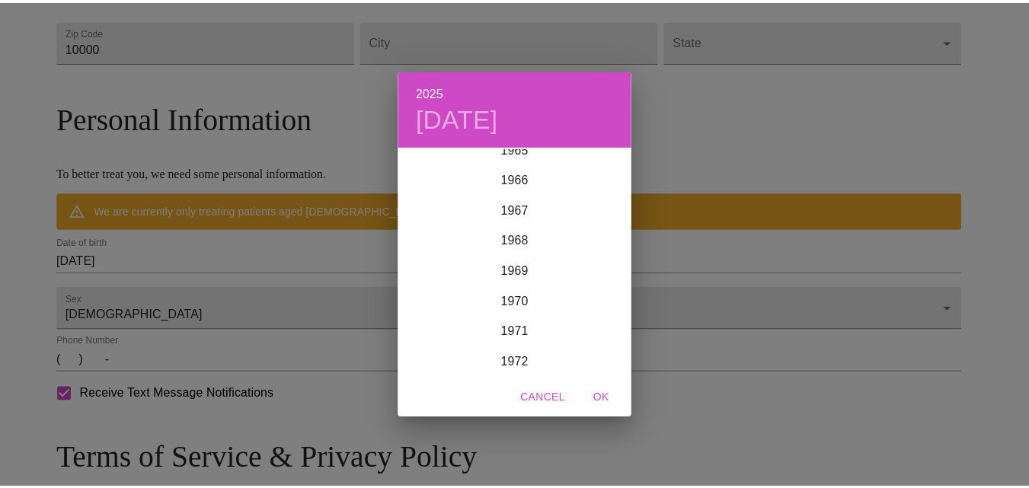
scroll to position [2001, 0]
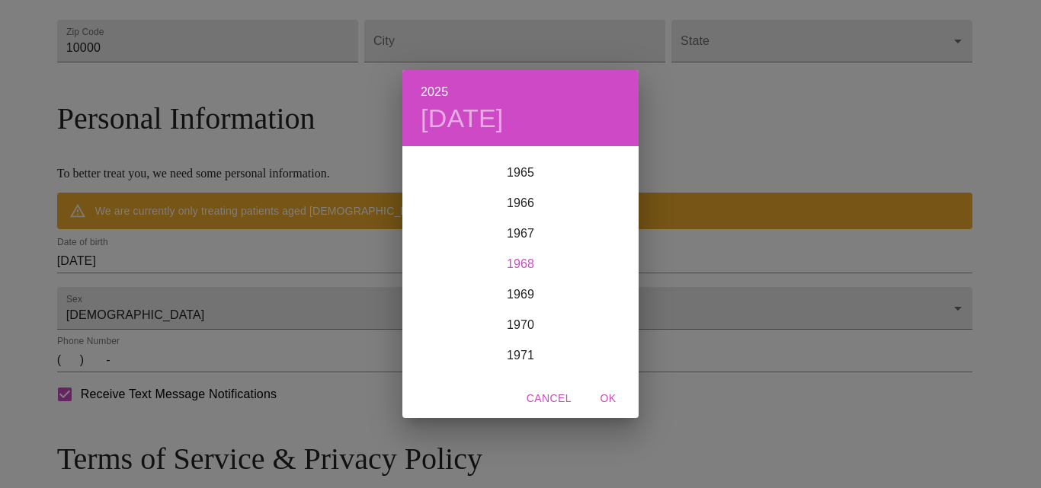
click at [524, 264] on div "1968" at bounding box center [520, 264] width 236 height 30
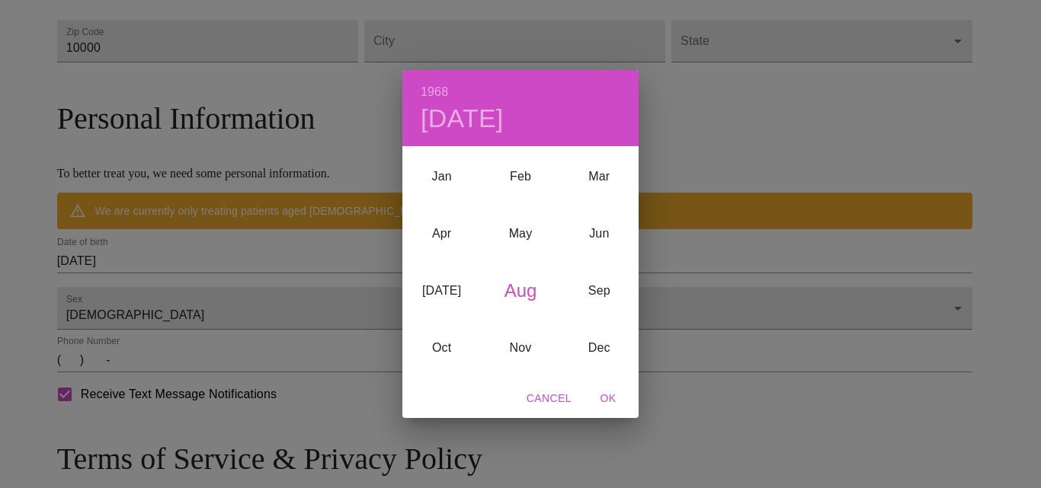
click at [520, 290] on div "Aug" at bounding box center [520, 290] width 78 height 57
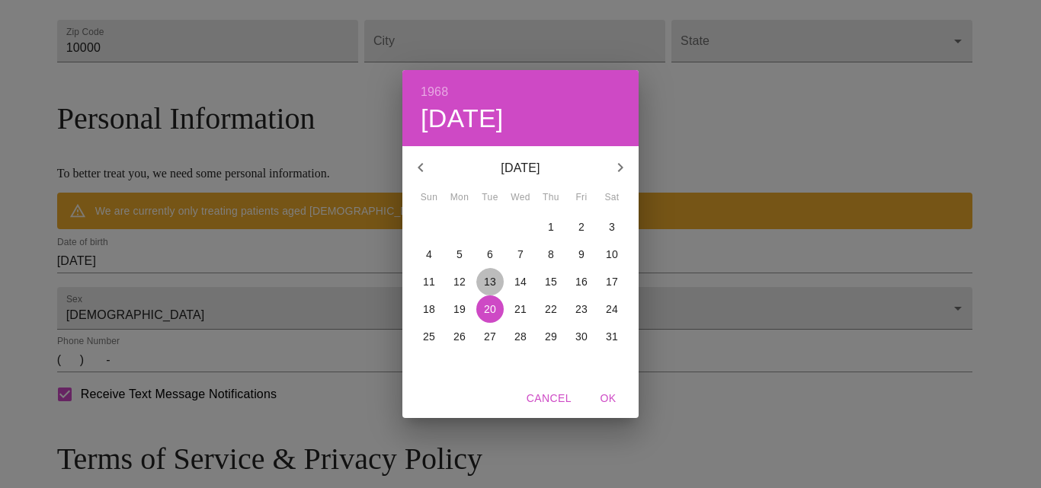
click at [489, 274] on p "13" at bounding box center [490, 281] width 12 height 15
click at [548, 392] on span "Cancel" at bounding box center [548, 398] width 45 height 19
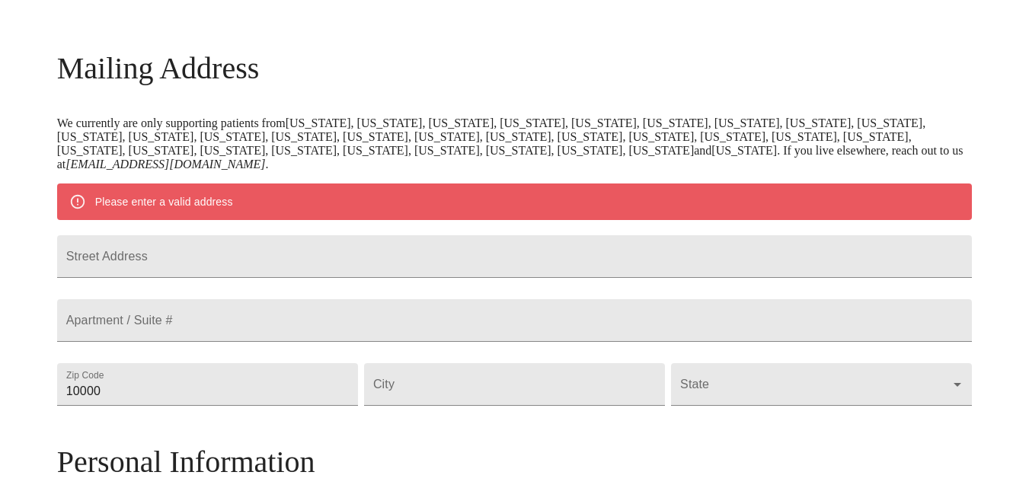
scroll to position [229, 0]
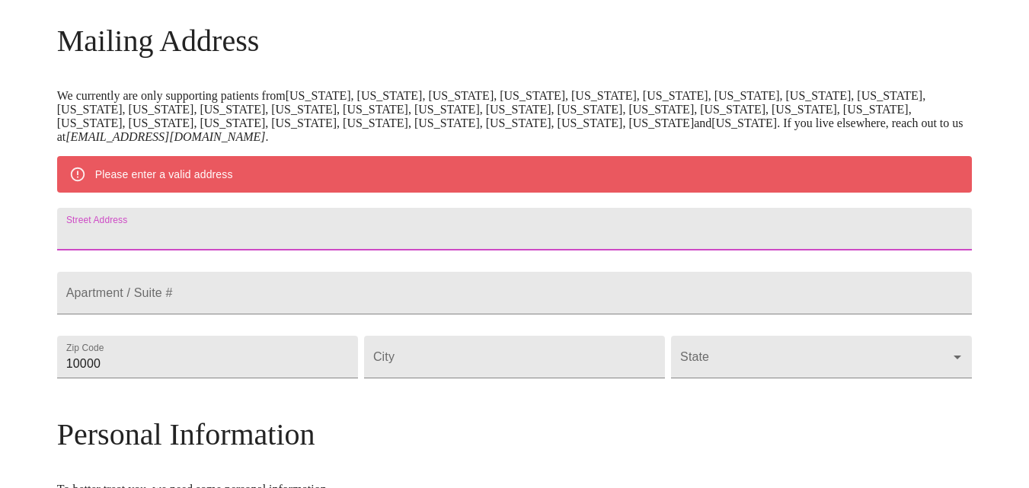
click at [192, 244] on input "Street Address" at bounding box center [515, 229] width 916 height 43
type input "1234 Challenge Dr"
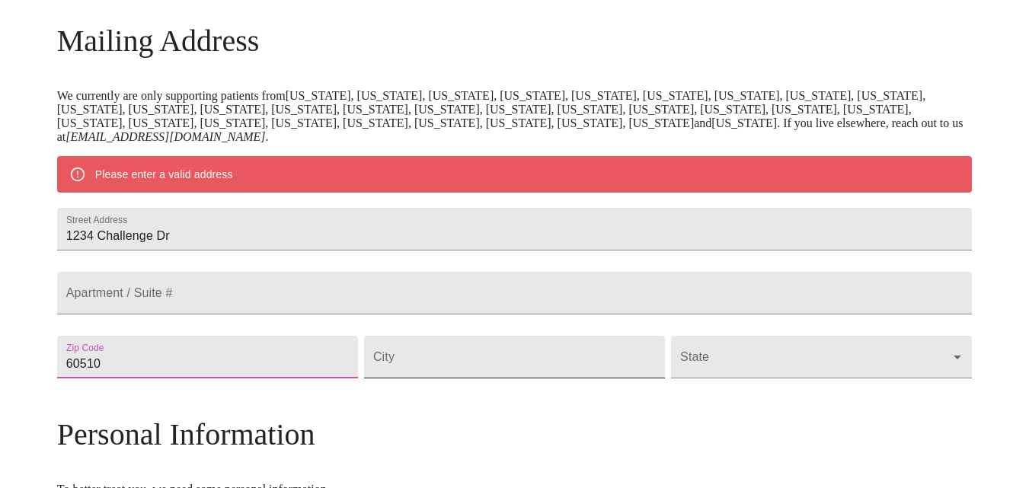
type input "60510"
click at [424, 379] on input "Street Address" at bounding box center [514, 357] width 301 height 43
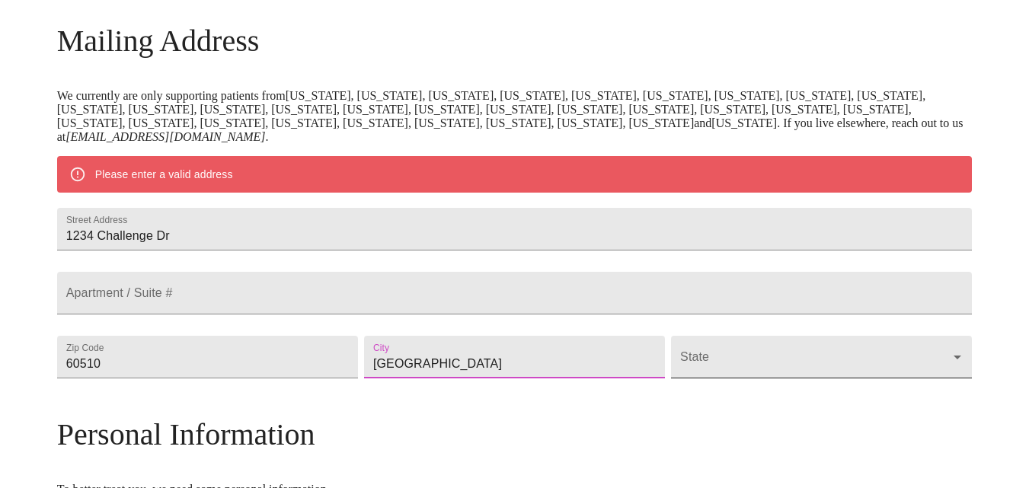
type input "[GEOGRAPHIC_DATA]"
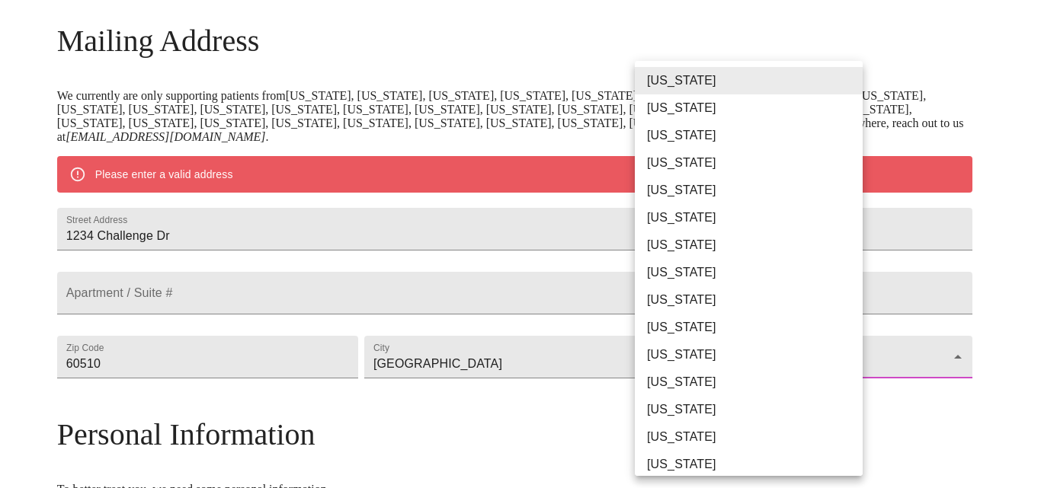
click at [662, 398] on body "MyMenopauseRx Welcome to MyMenopauseRx Since it's your first time here, you'll …" at bounding box center [520, 378] width 1028 height 1201
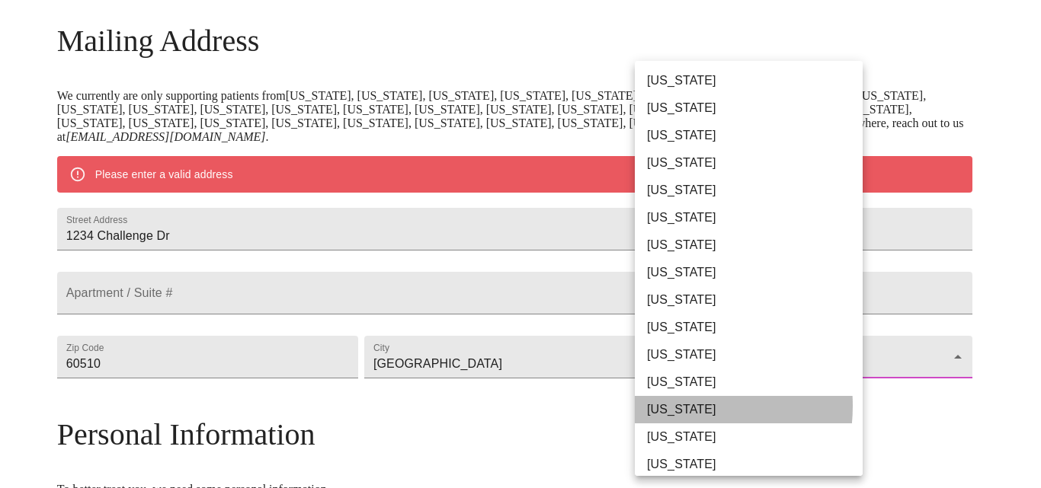
click at [664, 406] on li "[US_STATE]" at bounding box center [754, 409] width 239 height 27
type input "[US_STATE]"
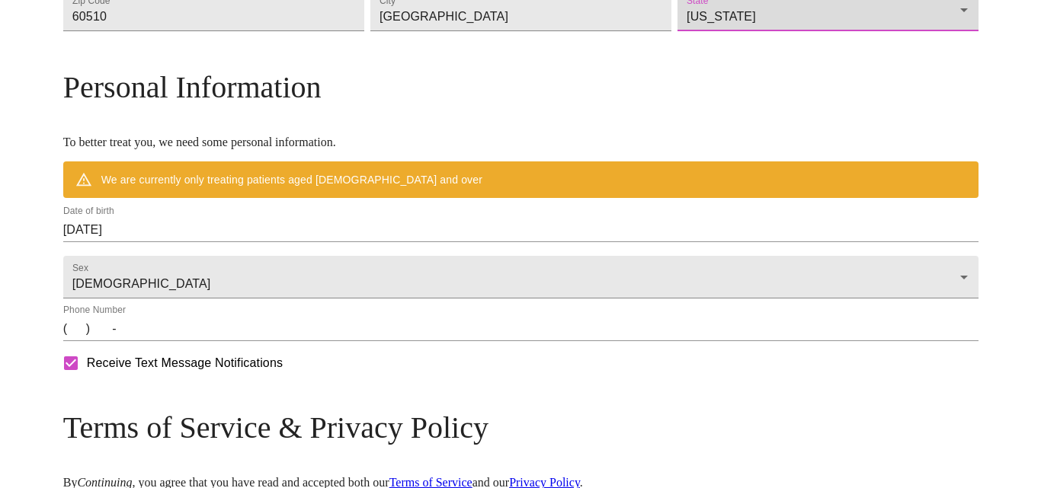
scroll to position [533, 0]
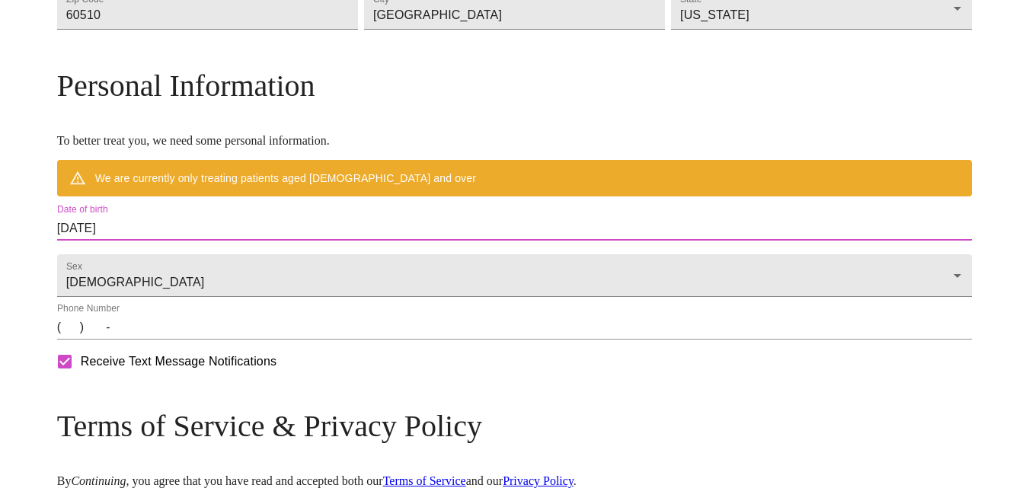
click at [184, 241] on input "[DATE]" at bounding box center [515, 228] width 916 height 24
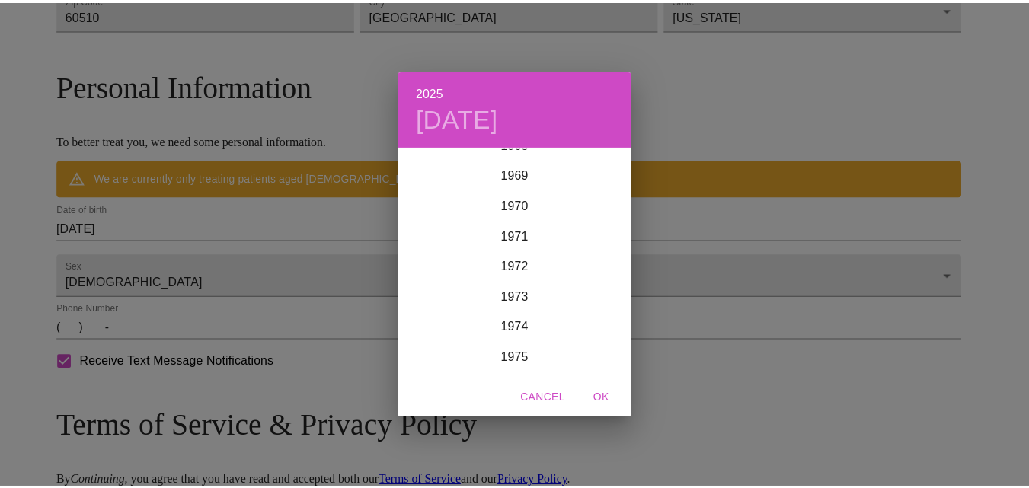
scroll to position [2025, 0]
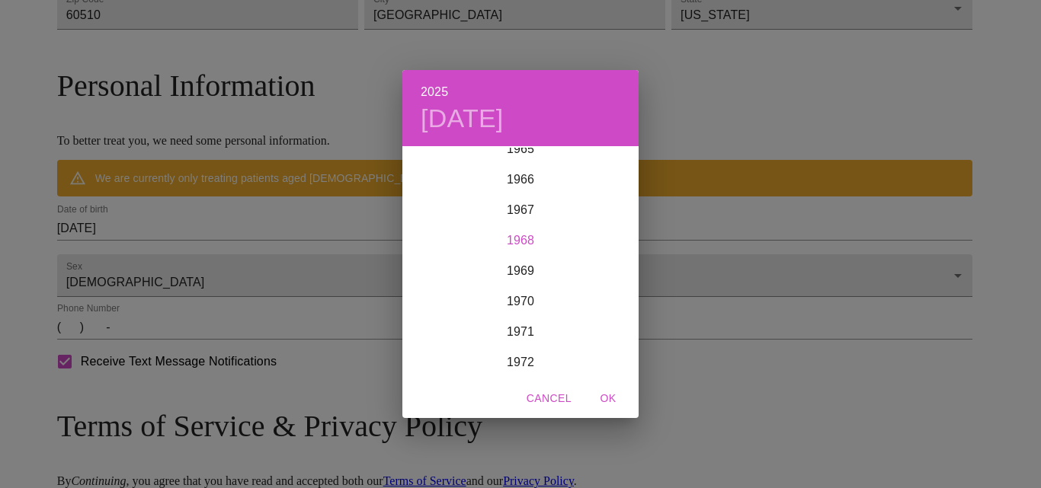
click at [517, 237] on div "1968" at bounding box center [520, 241] width 236 height 30
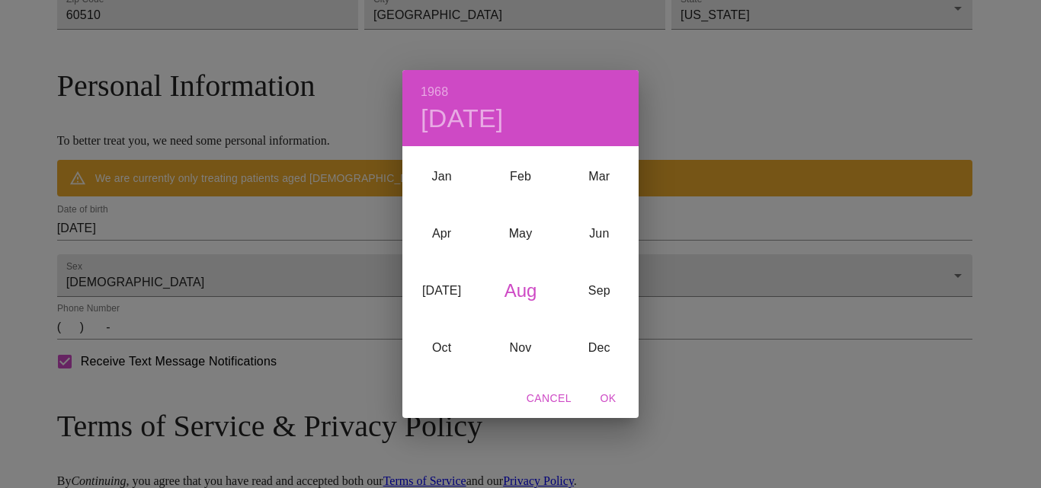
click at [521, 288] on div "Aug" at bounding box center [520, 290] width 78 height 57
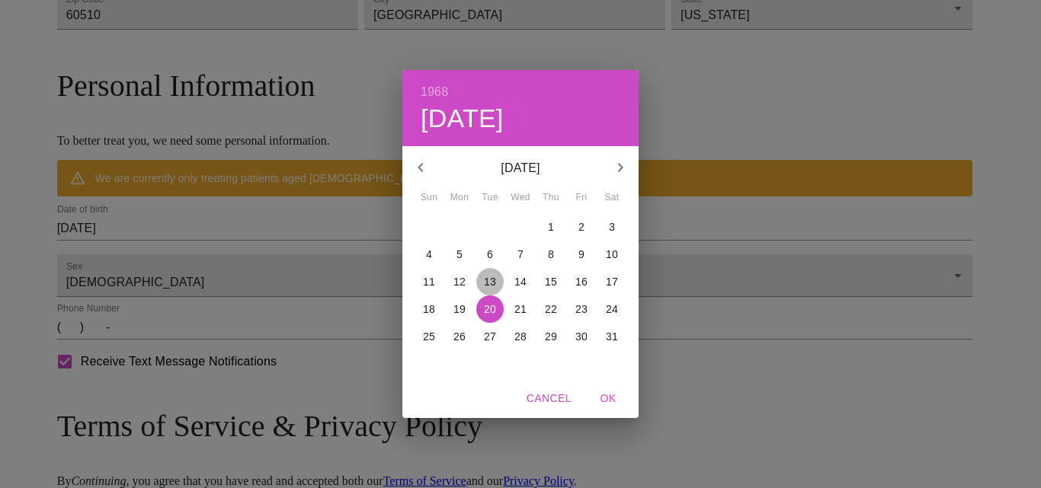
click at [493, 280] on p "13" at bounding box center [490, 281] width 12 height 15
click at [606, 396] on span "OK" at bounding box center [608, 398] width 37 height 19
type input "[DATE]"
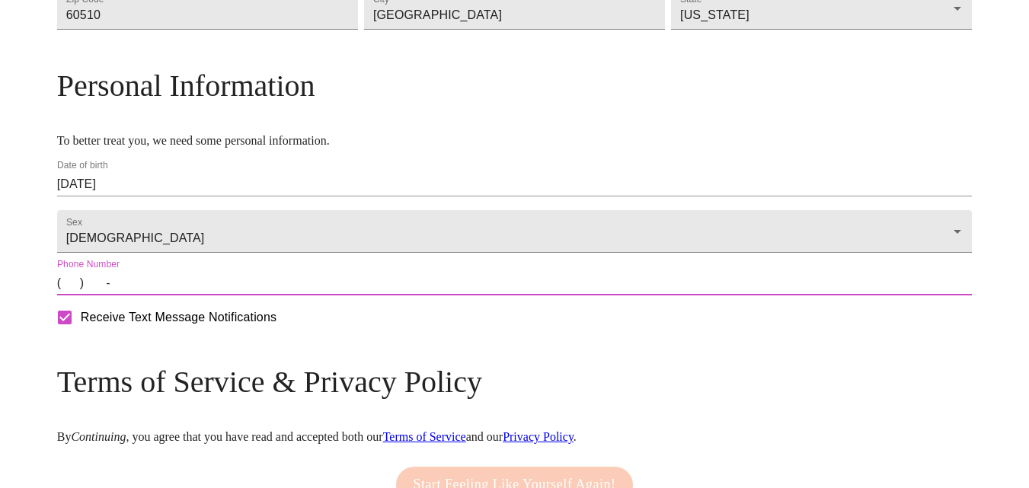
click at [181, 296] on input "(   )    -" at bounding box center [515, 283] width 916 height 24
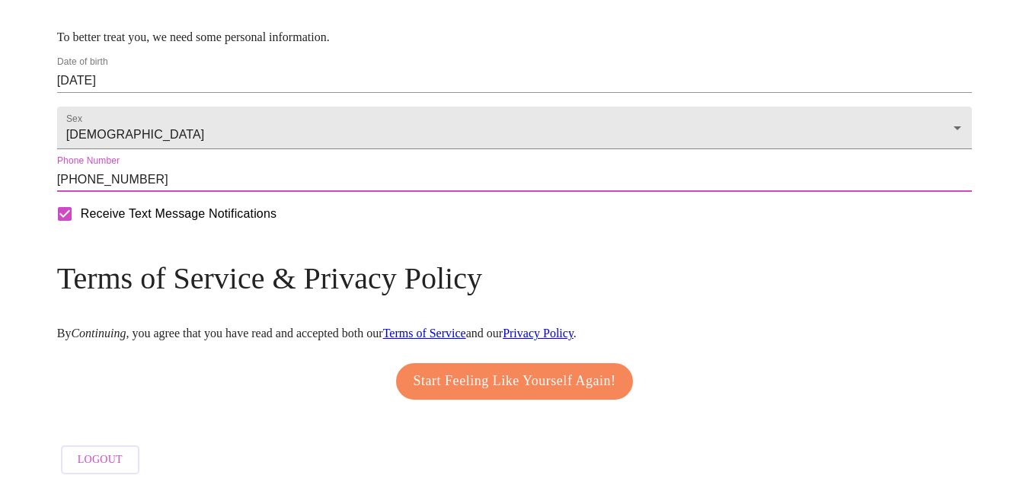
scroll to position [685, 0]
type input "[PHONE_NUMBER]"
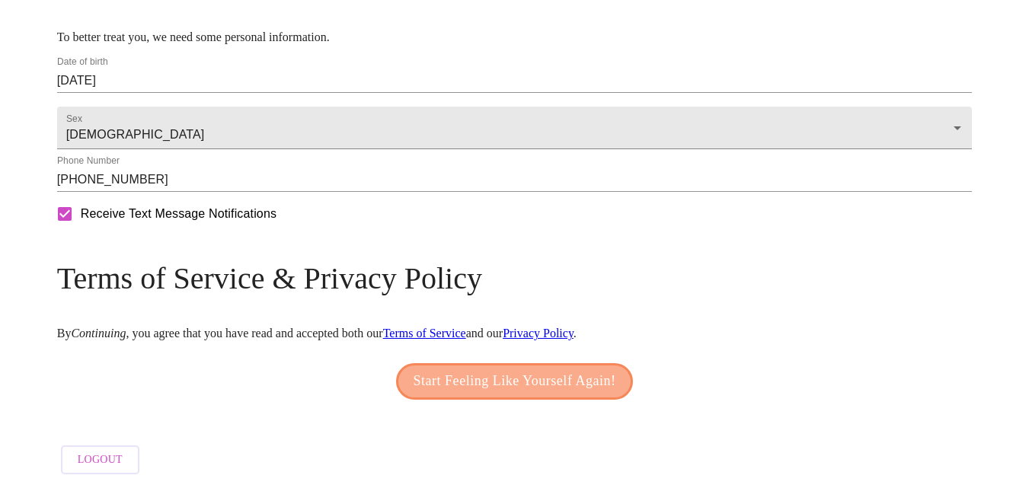
click at [503, 378] on span "Start Feeling Like Yourself Again!" at bounding box center [515, 381] width 203 height 24
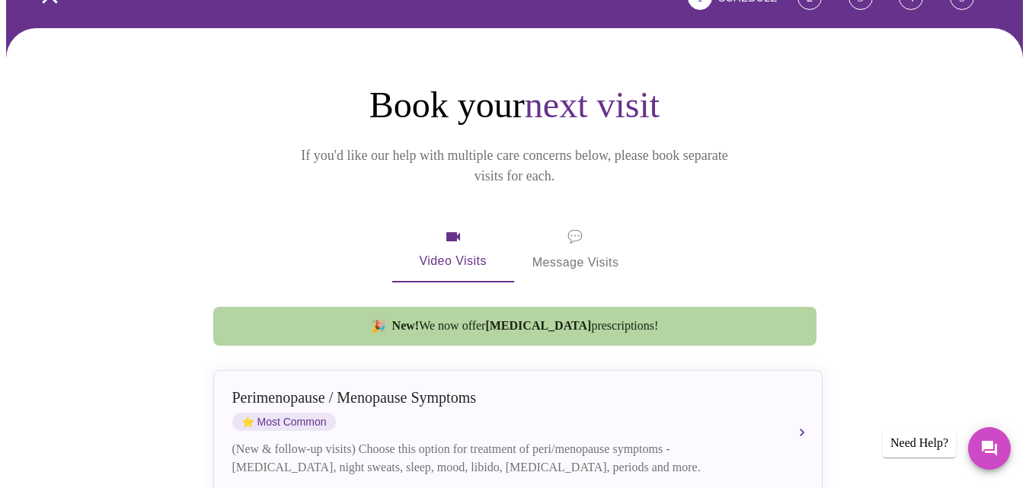
scroll to position [152, 0]
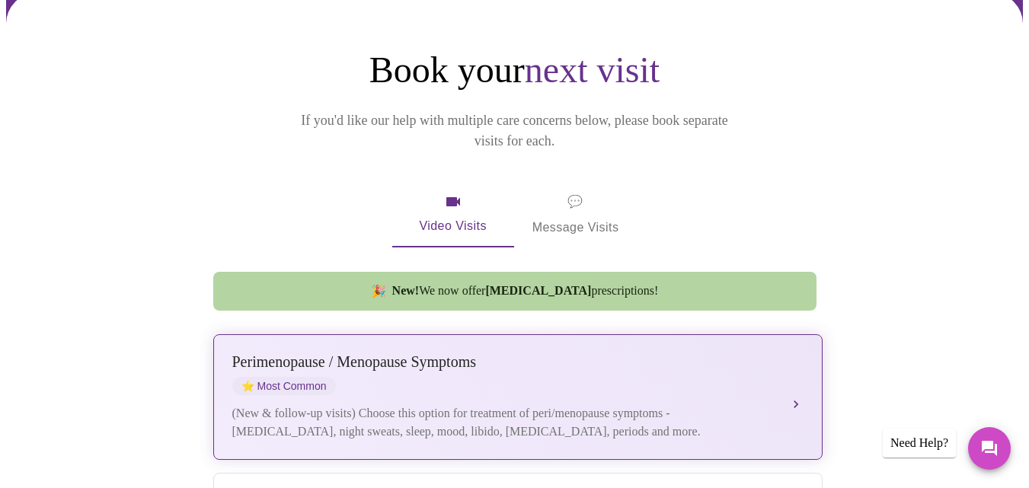
click at [799, 355] on button "[MEDICAL_DATA] / Menopause Symptoms ⭐ Most Common (New & follow-up visits) Choo…" at bounding box center [517, 397] width 609 height 126
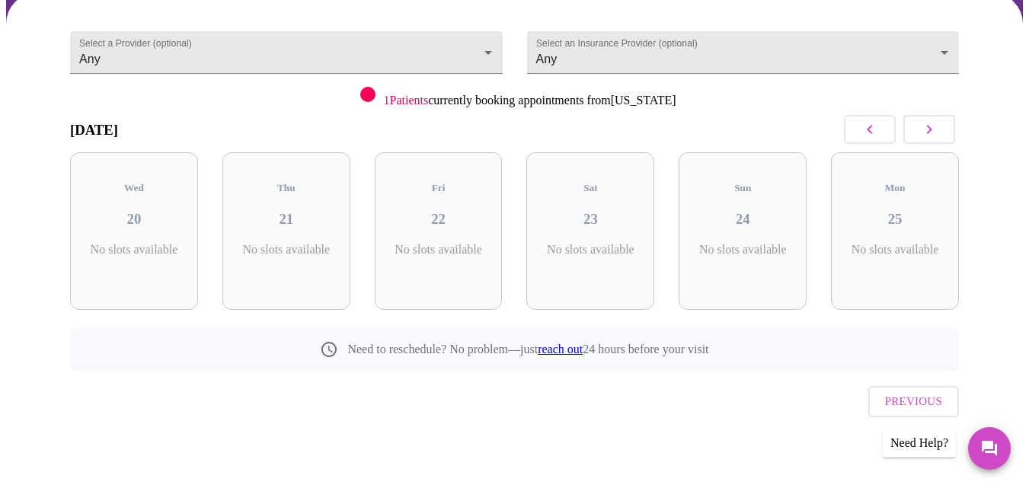
scroll to position [110, 0]
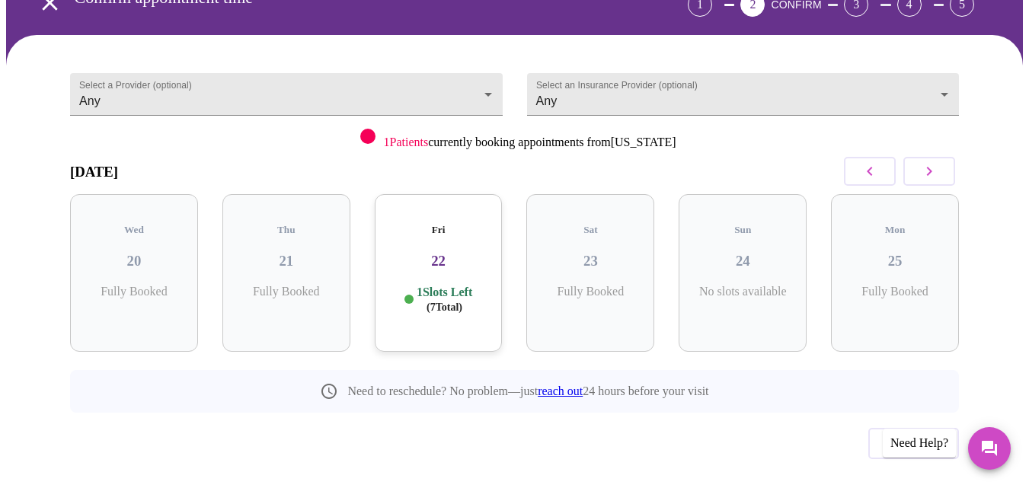
click at [939, 162] on icon "button" at bounding box center [929, 171] width 18 height 18
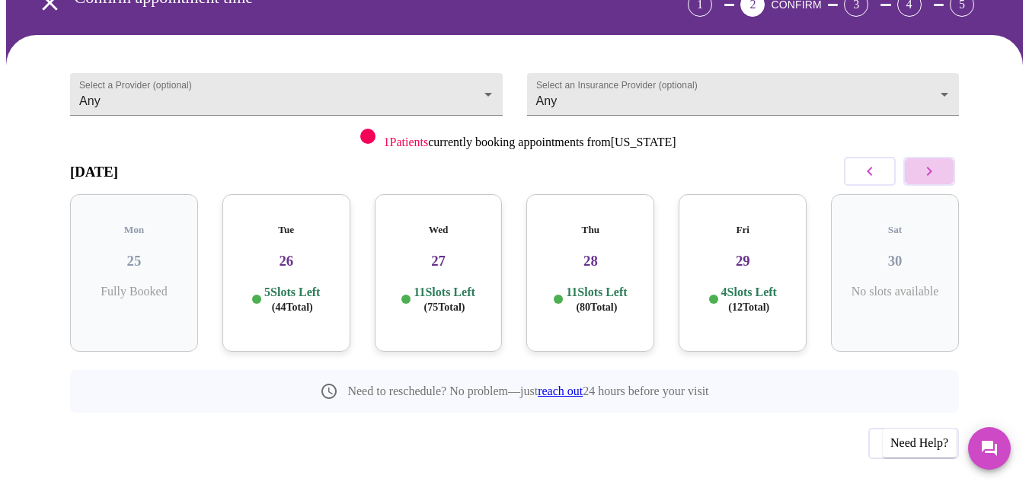
click at [939, 162] on icon "button" at bounding box center [929, 171] width 18 height 18
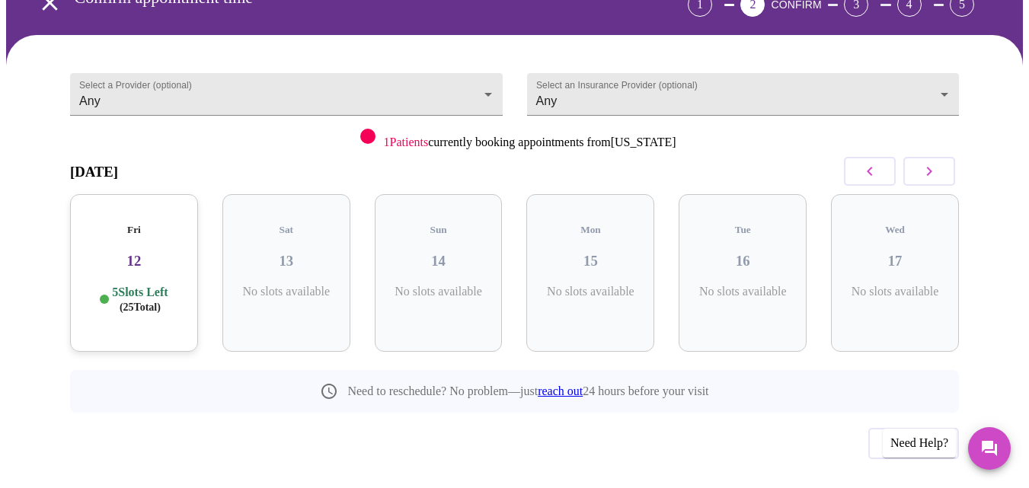
click at [939, 162] on icon "button" at bounding box center [929, 171] width 18 height 18
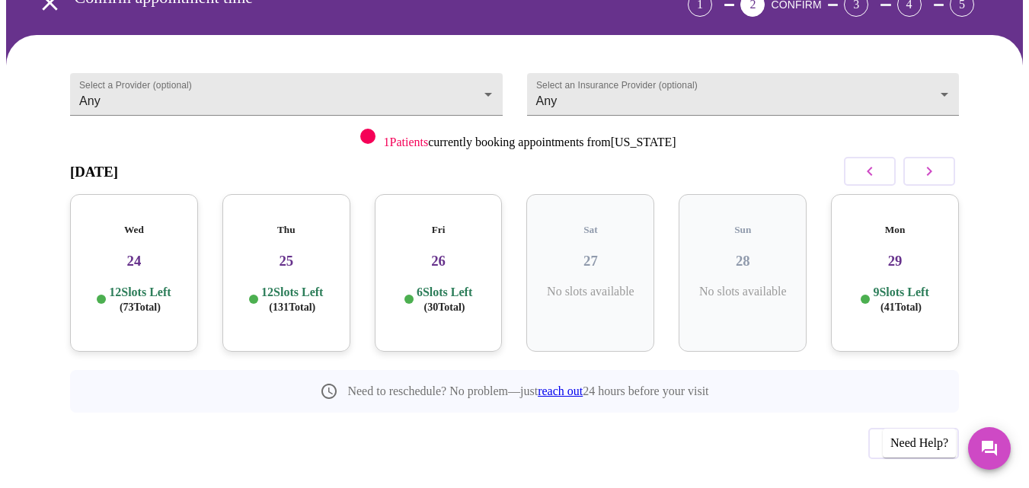
click at [879, 162] on icon "button" at bounding box center [870, 171] width 18 height 18
click at [929, 162] on icon "button" at bounding box center [929, 171] width 18 height 18
click at [882, 302] on span "( 41 Total)" at bounding box center [901, 307] width 41 height 11
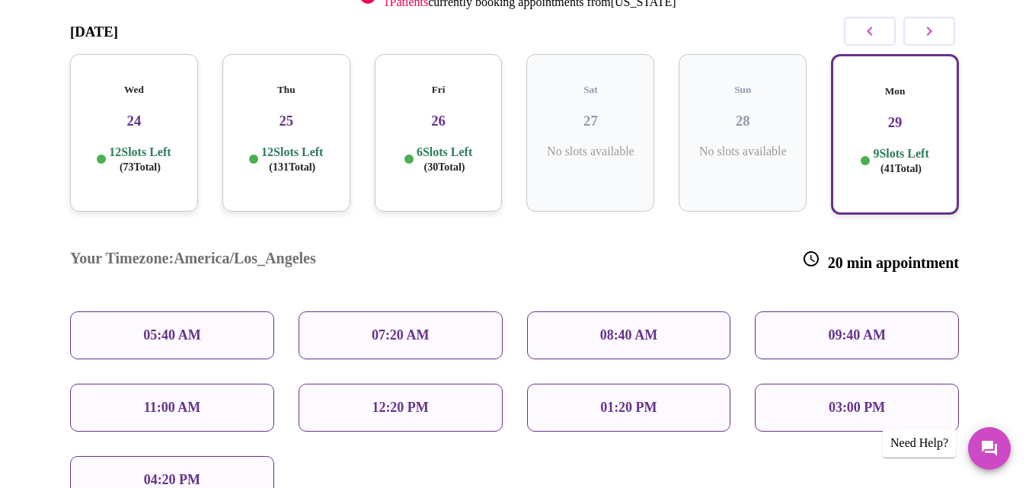
scroll to position [263, 0]
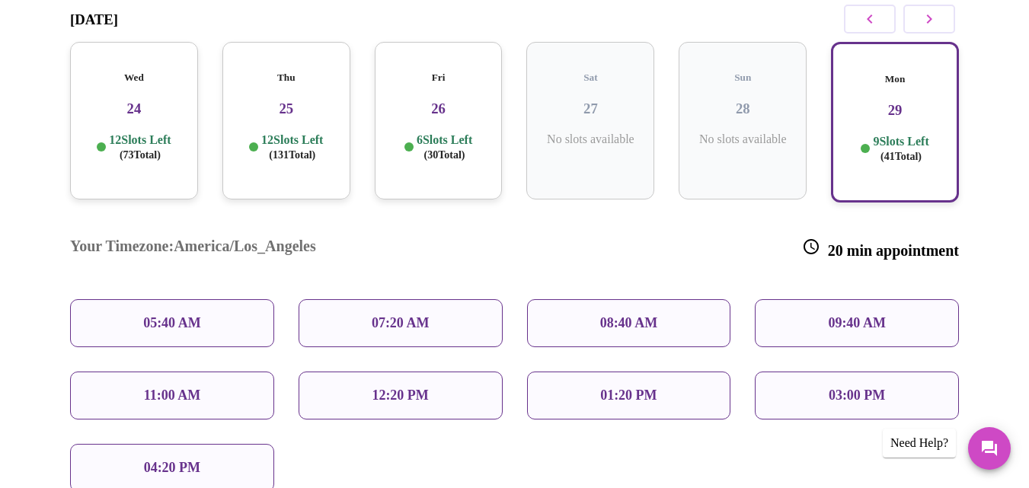
click at [693, 372] on div "01:20 PM" at bounding box center [629, 396] width 204 height 48
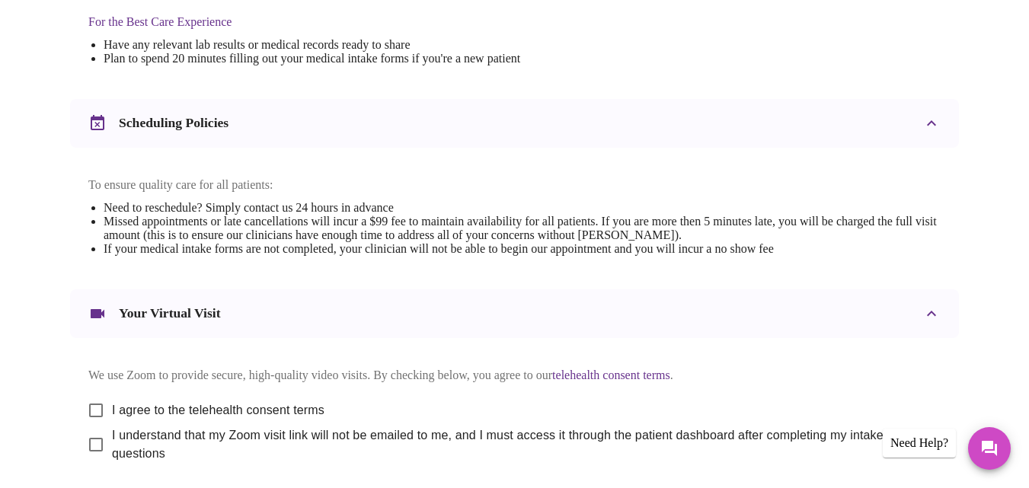
scroll to position [533, 0]
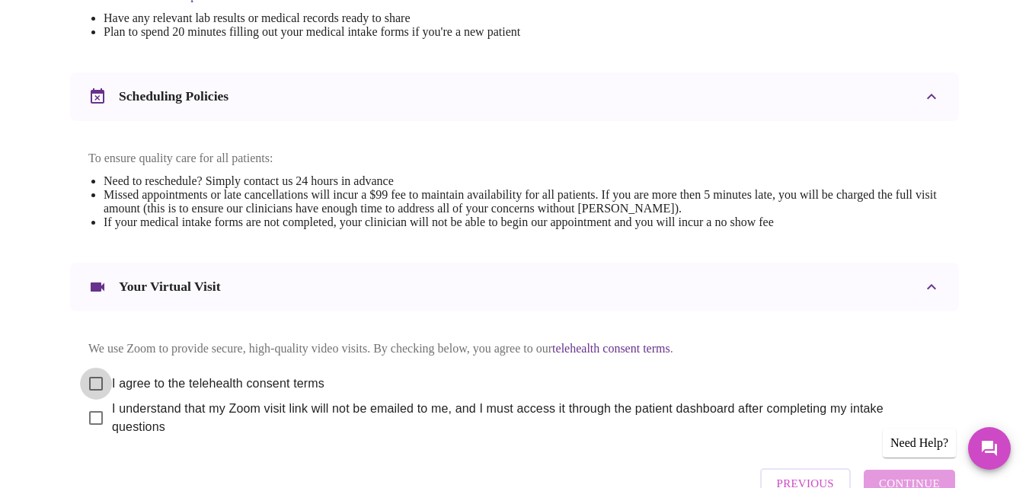
click at [85, 369] on input "I agree to the telehealth consent terms" at bounding box center [96, 384] width 32 height 32
checkbox input "true"
click at [89, 410] on input "I understand that my Zoom visit link will not be emailed to me, and I must acce…" at bounding box center [96, 418] width 32 height 32
checkbox input "true"
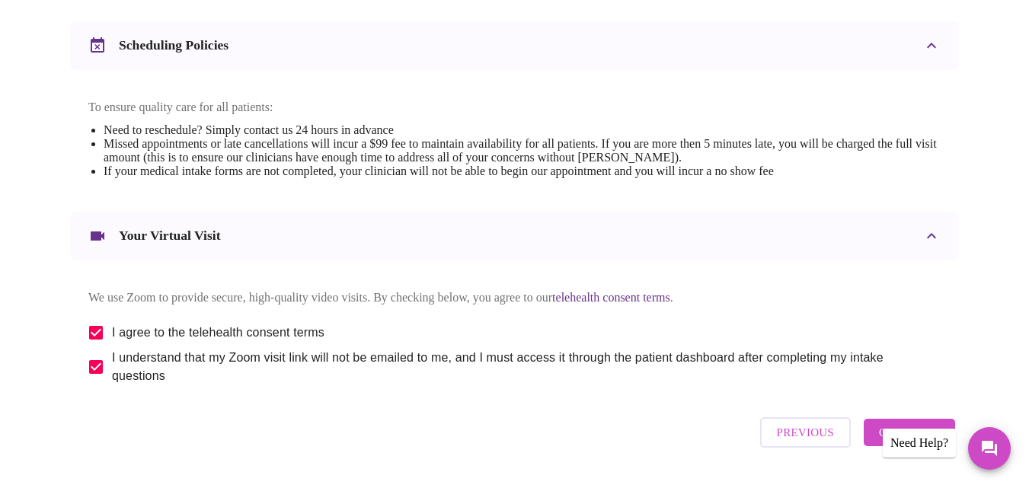
scroll to position [621, 0]
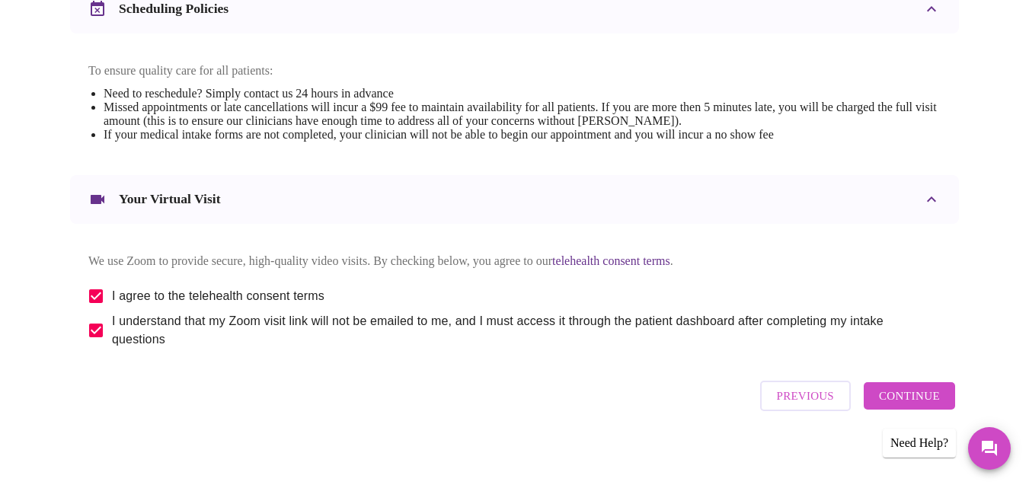
click at [913, 398] on span "Continue" at bounding box center [909, 396] width 61 height 20
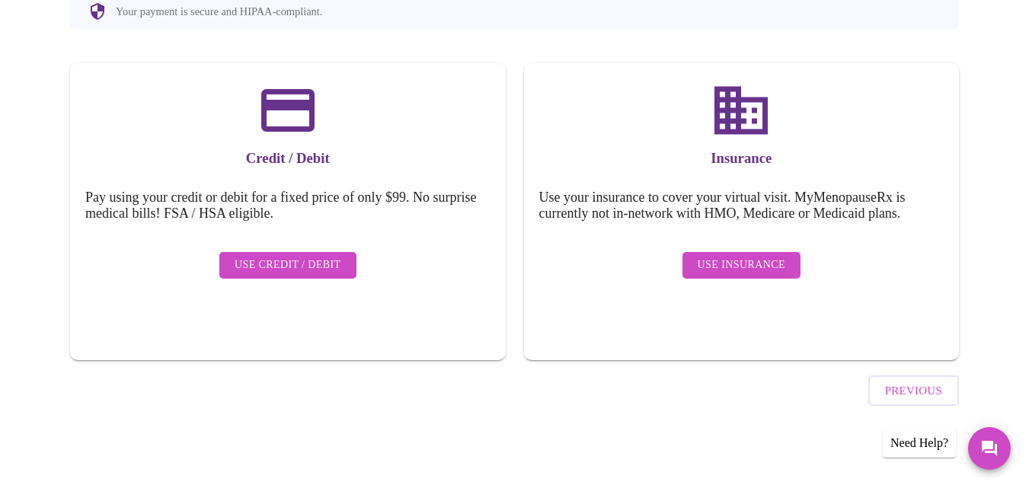
scroll to position [160, 0]
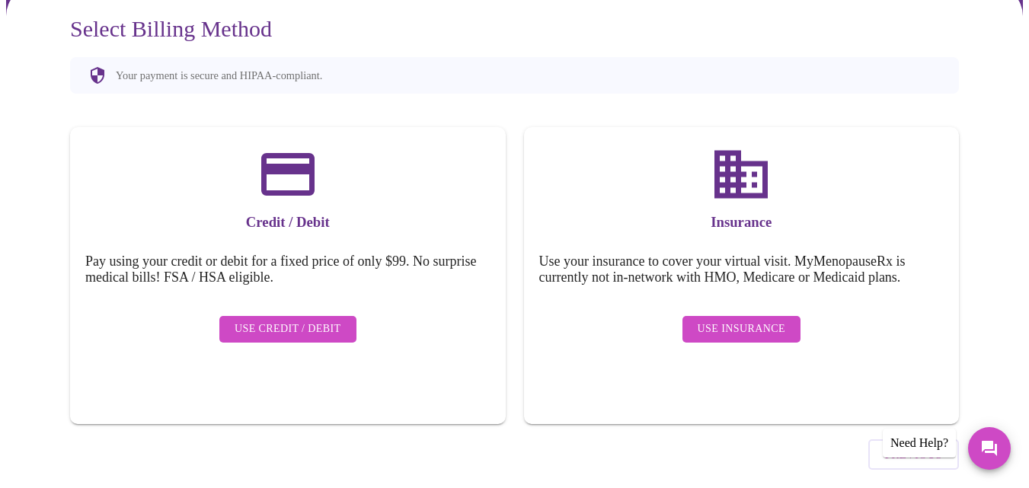
click at [766, 320] on span "Use Insurance" at bounding box center [742, 329] width 88 height 19
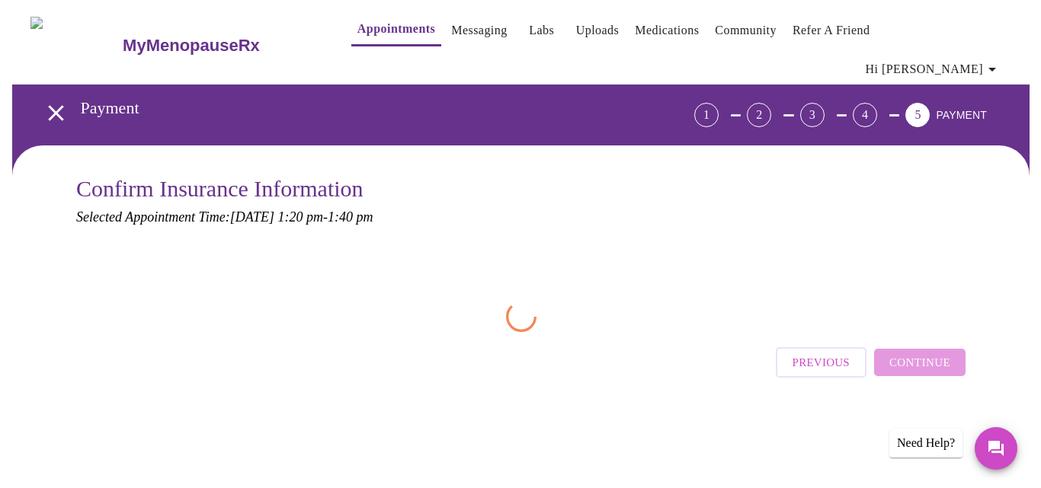
scroll to position [0, 0]
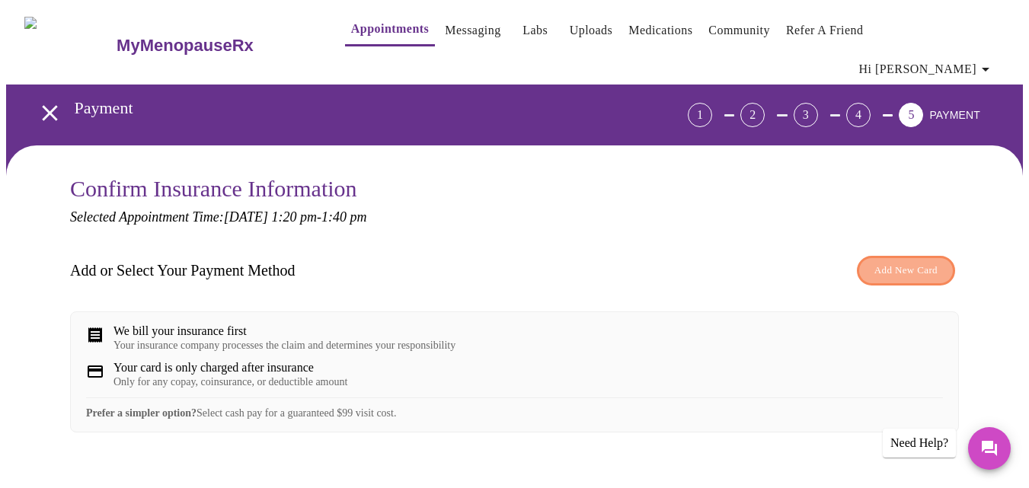
click at [894, 262] on span "Add New Card" at bounding box center [906, 271] width 63 height 18
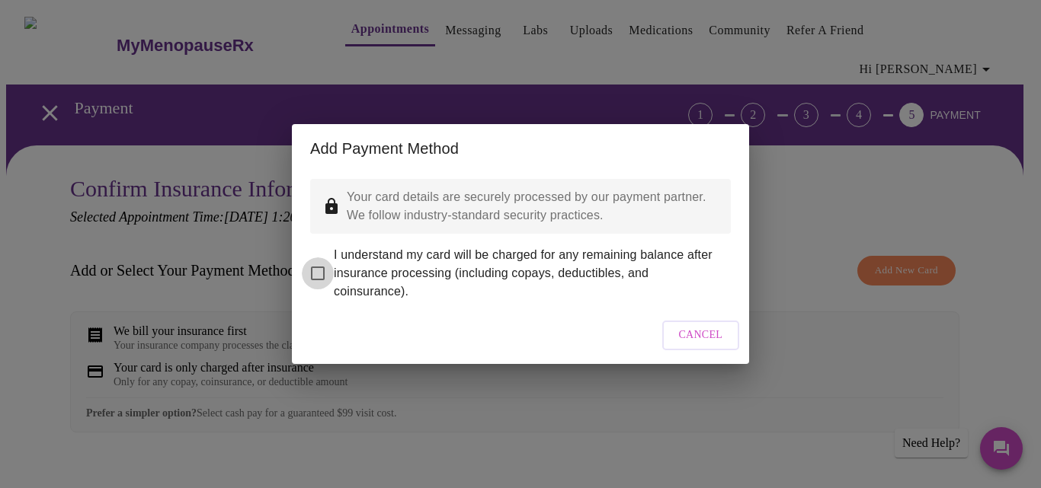
click at [318, 267] on input "I understand my card will be charged for any remaining balance after insurance …" at bounding box center [318, 273] width 32 height 32
checkbox input "true"
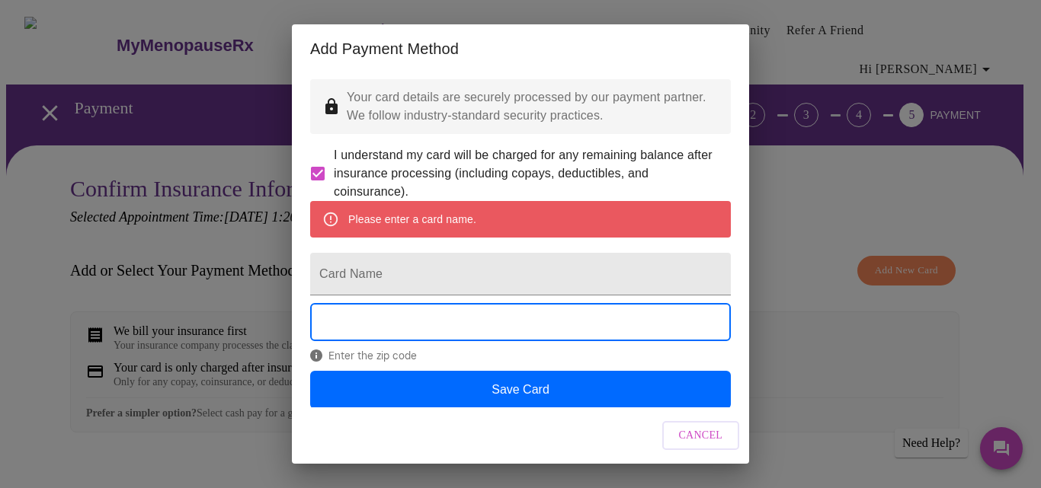
click at [341, 370] on div "Enter the zip code" at bounding box center [520, 336] width 421 height 67
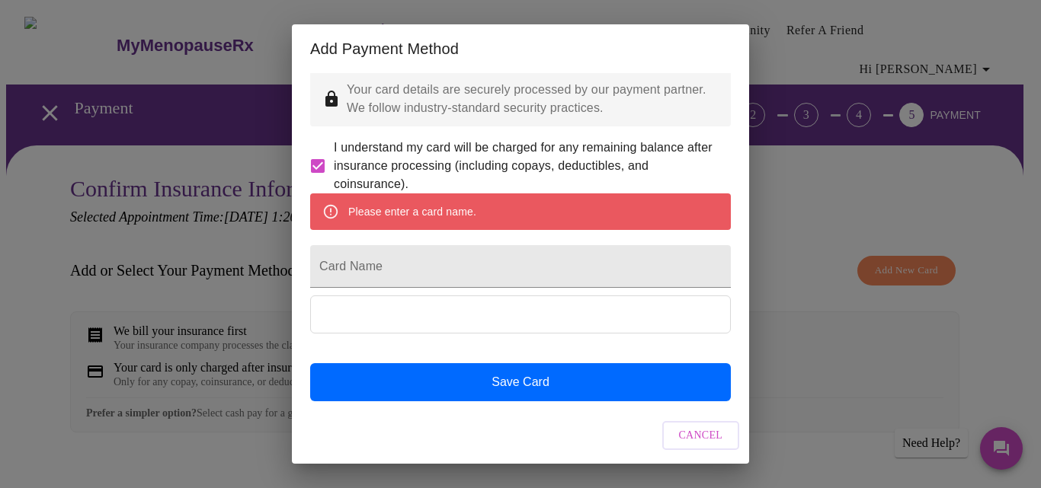
scroll to position [47, 0]
click at [454, 254] on input "Card Name" at bounding box center [520, 266] width 421 height 43
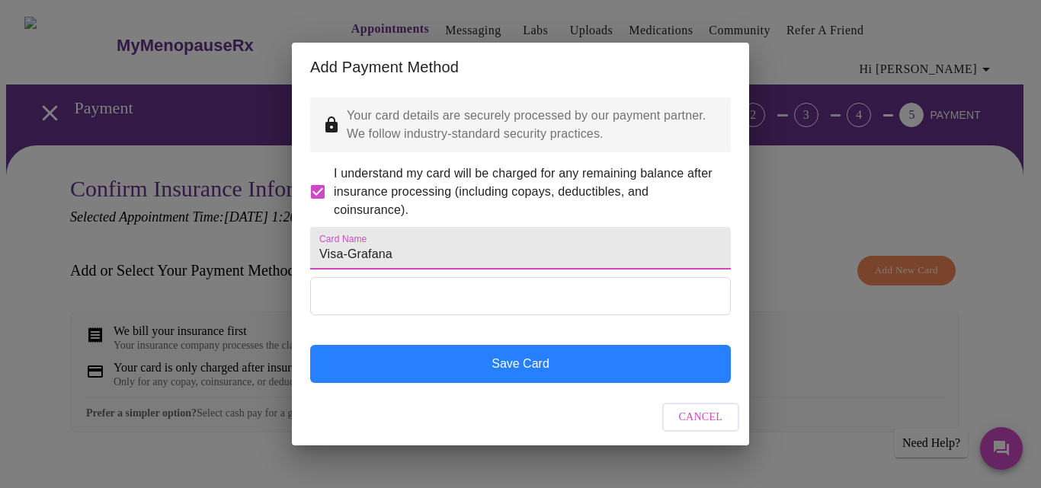
type input "Visa-Grafana"
click at [526, 383] on button "Save Card" at bounding box center [520, 364] width 421 height 38
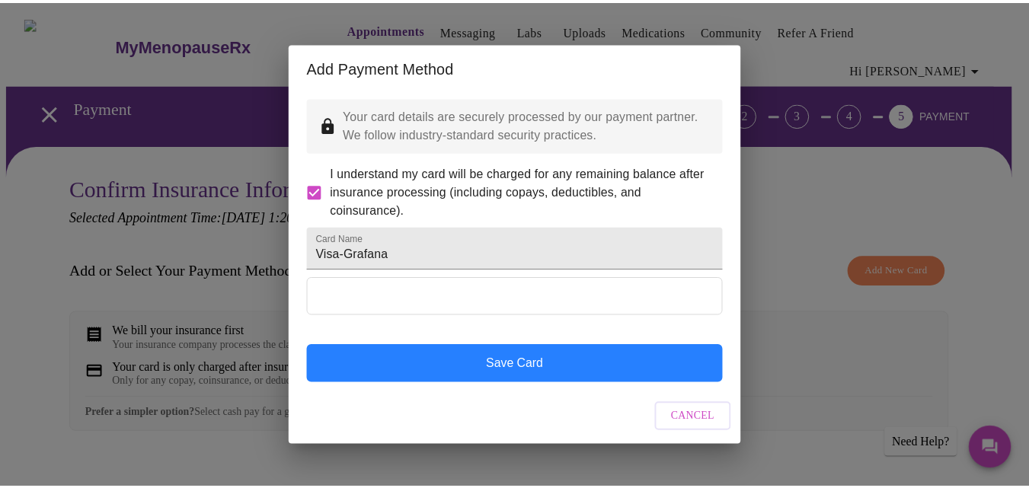
scroll to position [0, 0]
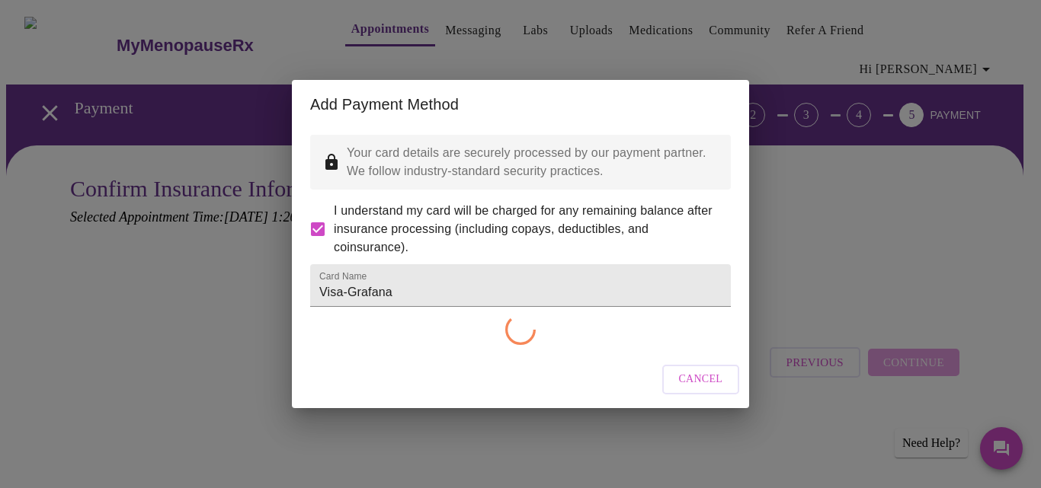
checkbox input "false"
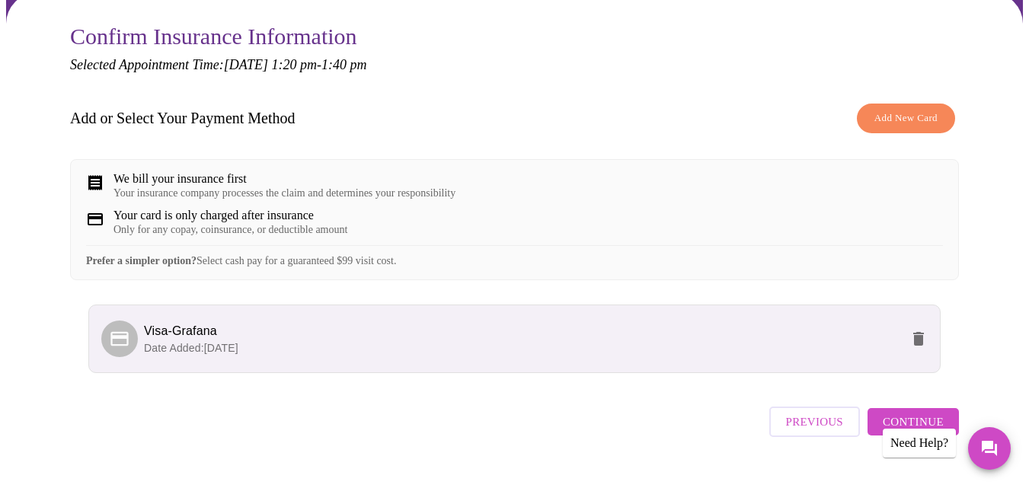
scroll to position [175, 0]
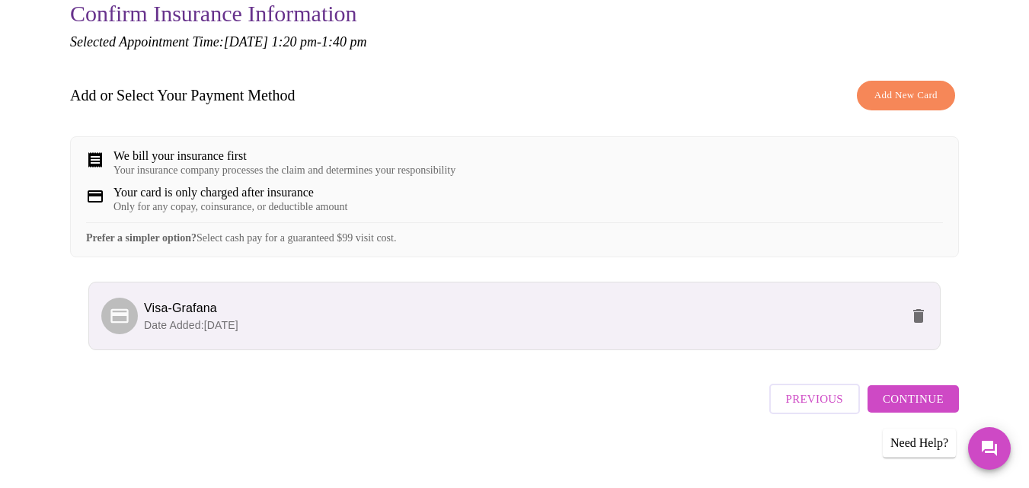
click at [939, 389] on span "Continue" at bounding box center [913, 399] width 61 height 20
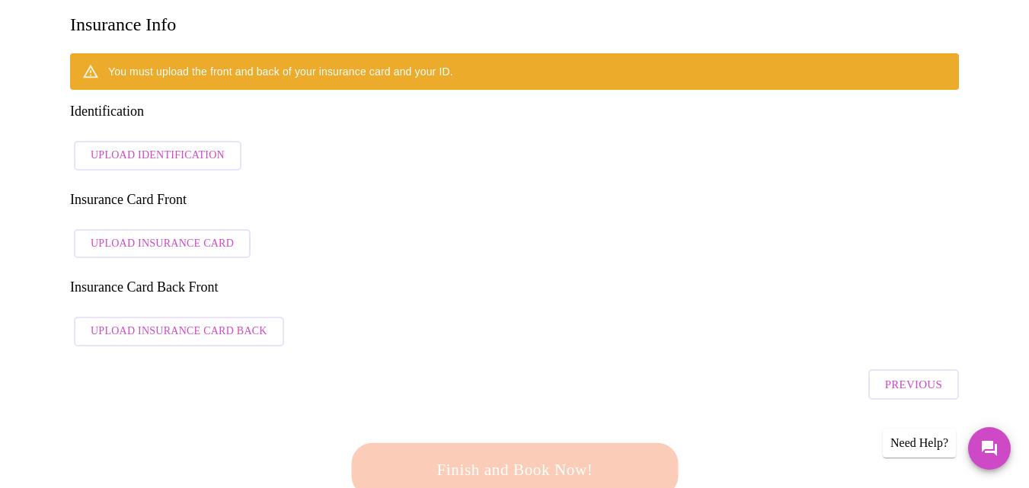
scroll to position [251, 0]
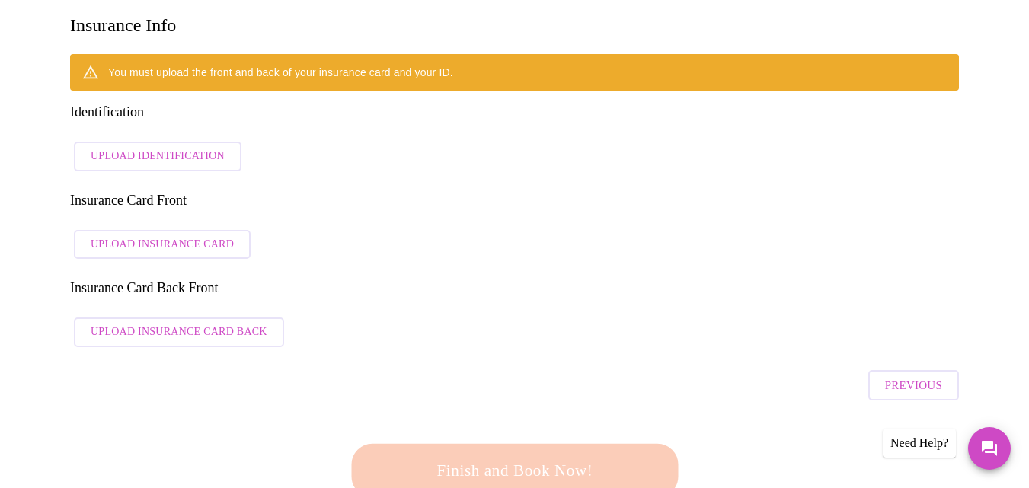
click at [147, 147] on span "Upload Identification" at bounding box center [158, 156] width 134 height 19
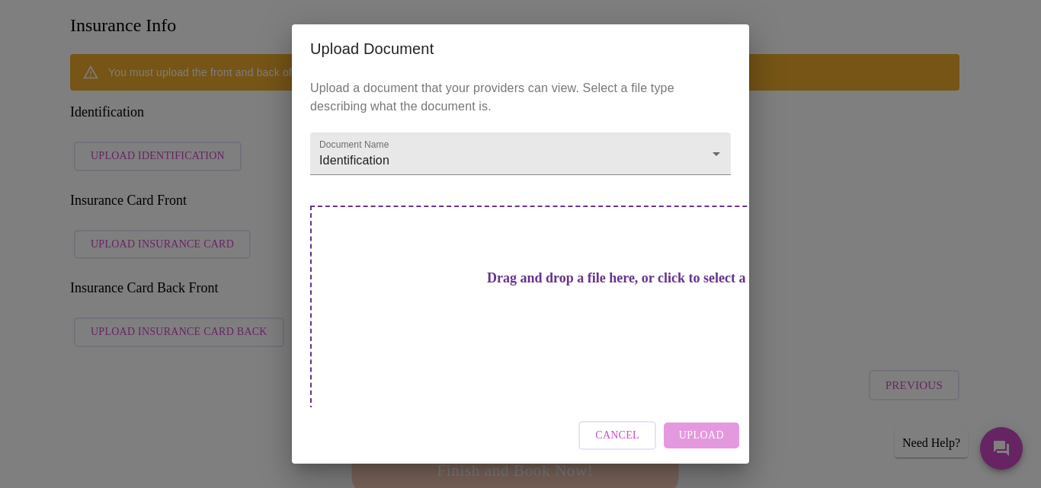
click at [622, 427] on span "Cancel" at bounding box center [617, 436] width 44 height 19
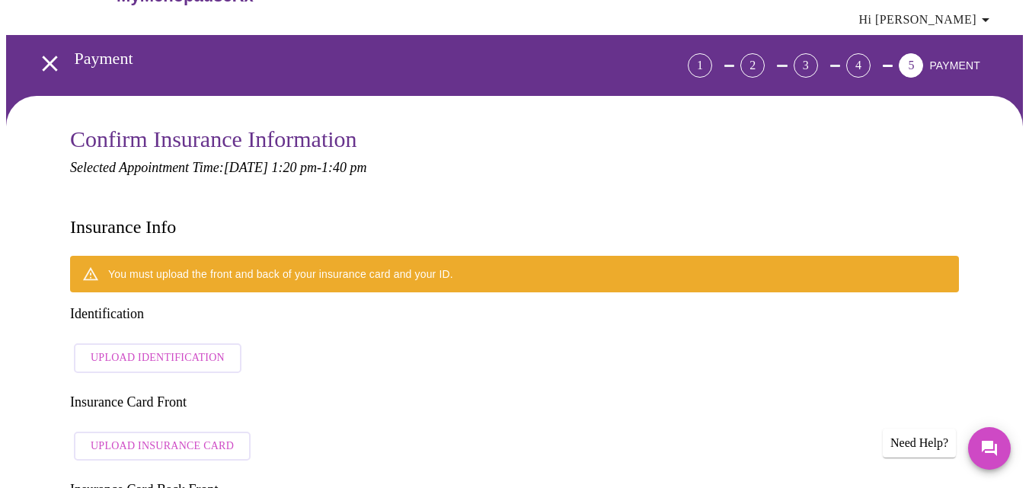
scroll to position [76, 0]
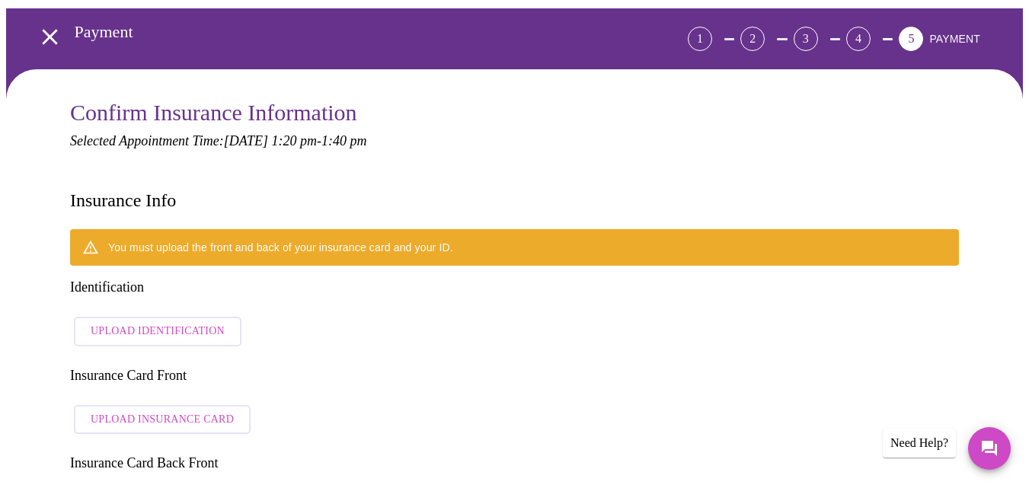
click at [148, 322] on span "Upload Identification" at bounding box center [158, 331] width 134 height 19
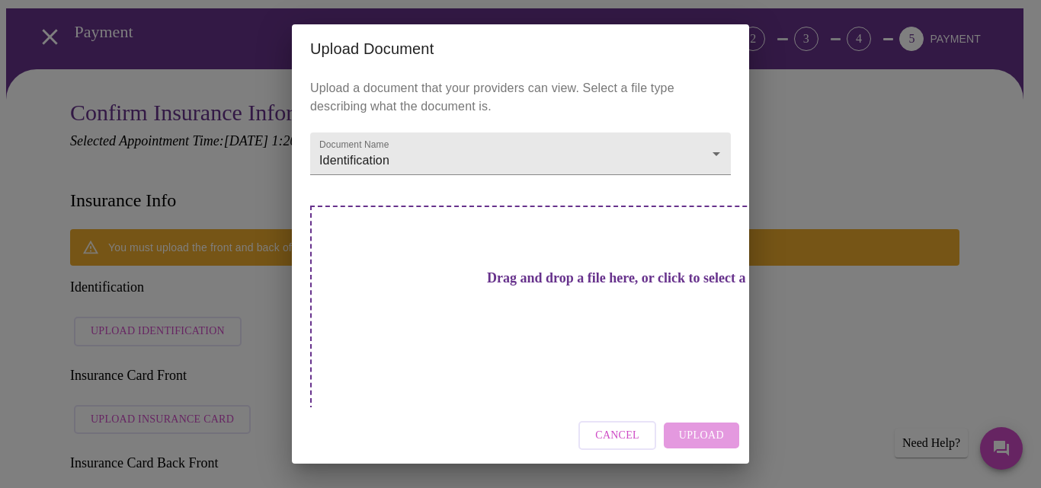
click at [513, 286] on h3 "Drag and drop a file here, or click to select a file" at bounding box center [627, 278] width 421 height 16
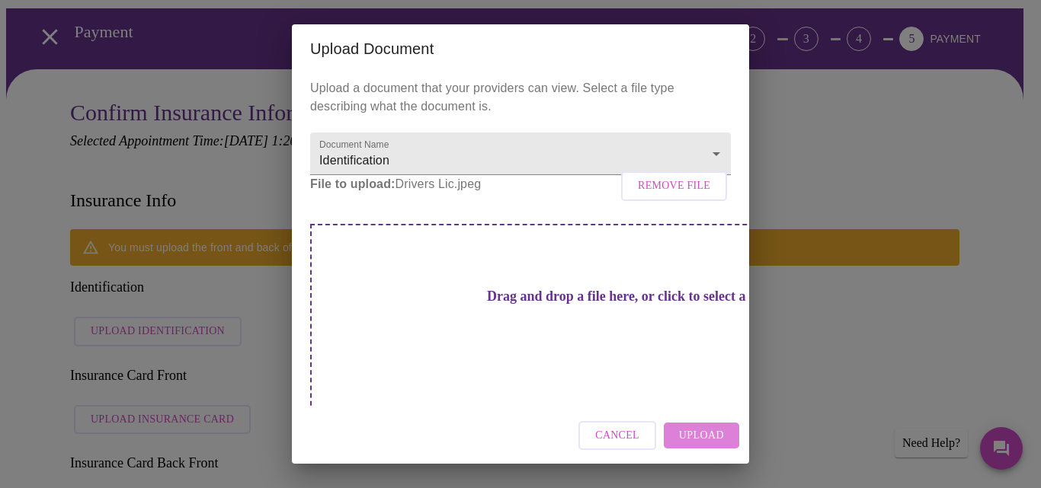
click at [694, 427] on span "Upload" at bounding box center [701, 436] width 45 height 19
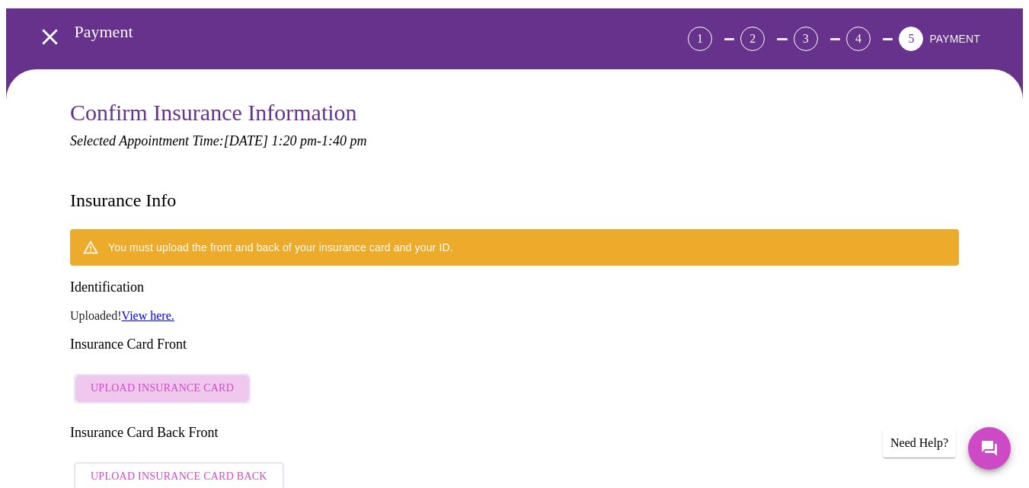
click at [171, 379] on span "Upload Insurance Card" at bounding box center [162, 388] width 143 height 19
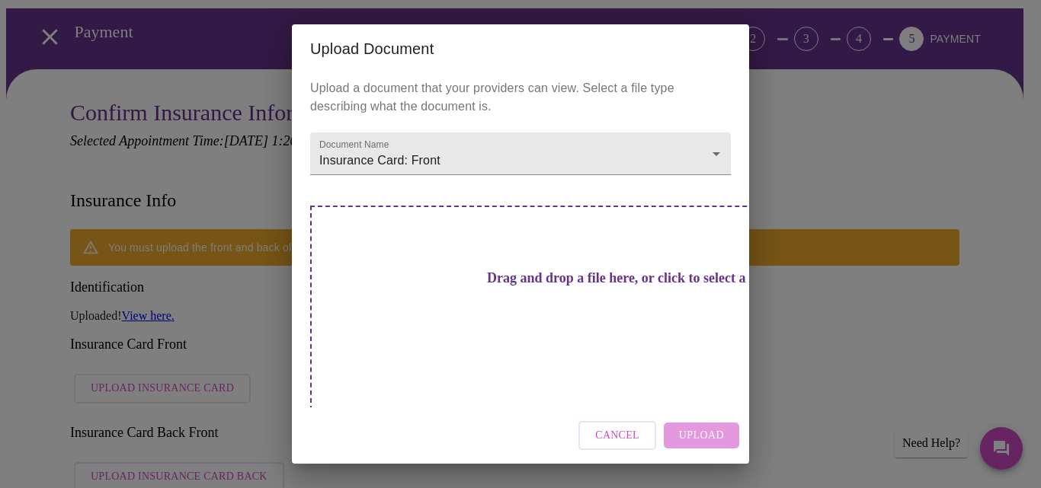
click at [649, 312] on div "Drag and drop a file here, or click to select a file" at bounding box center [627, 308] width 634 height 205
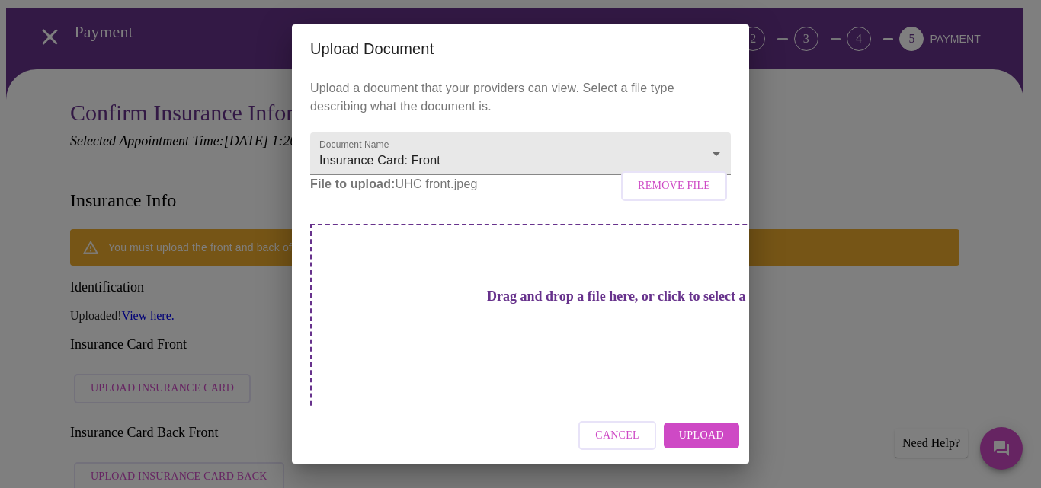
click at [690, 423] on button "Upload" at bounding box center [701, 436] width 75 height 27
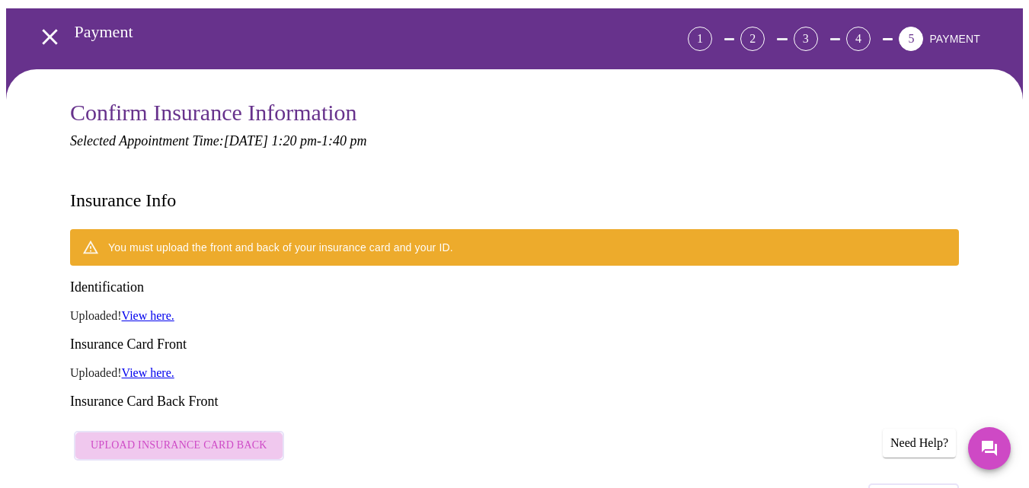
click at [242, 437] on span "Upload Insurance Card Back" at bounding box center [179, 446] width 177 height 19
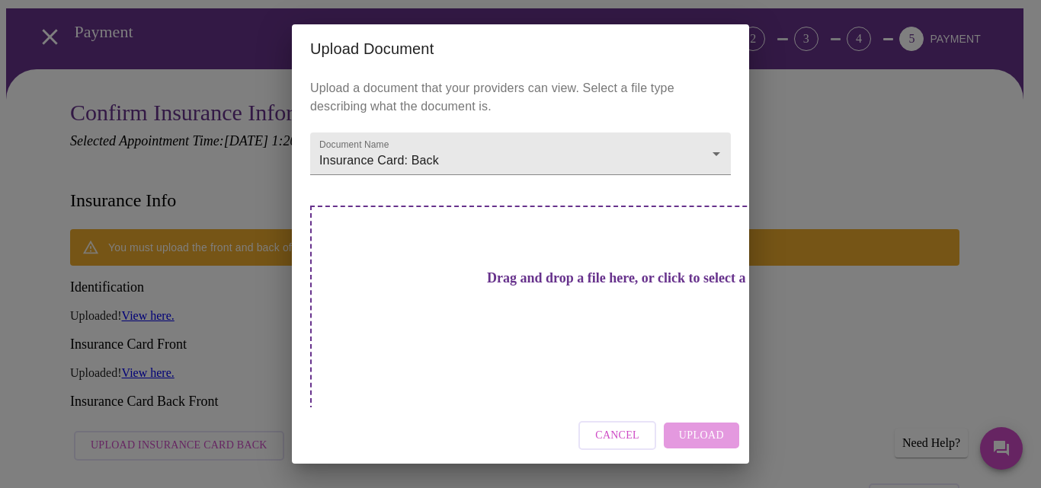
click at [495, 286] on h3 "Drag and drop a file here, or click to select a file" at bounding box center [627, 278] width 421 height 16
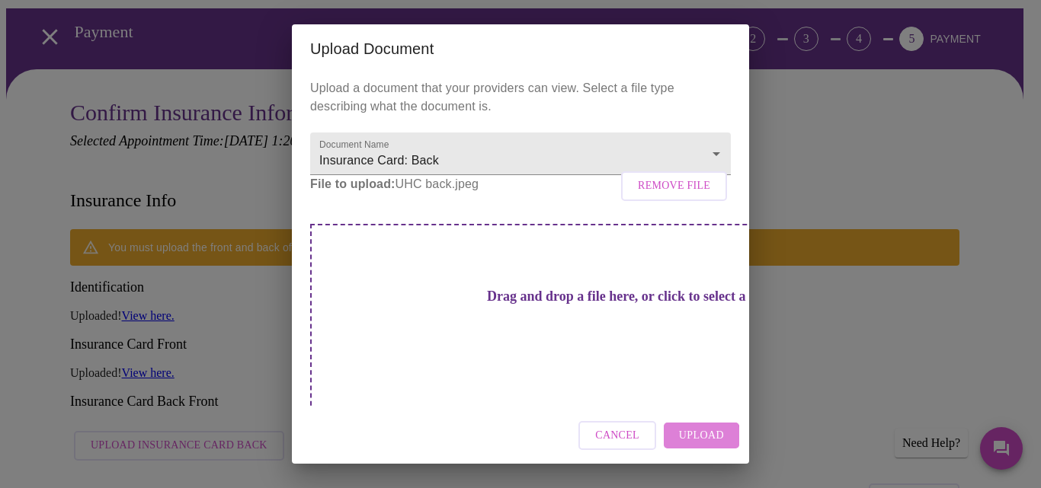
click at [687, 432] on span "Upload" at bounding box center [701, 436] width 45 height 19
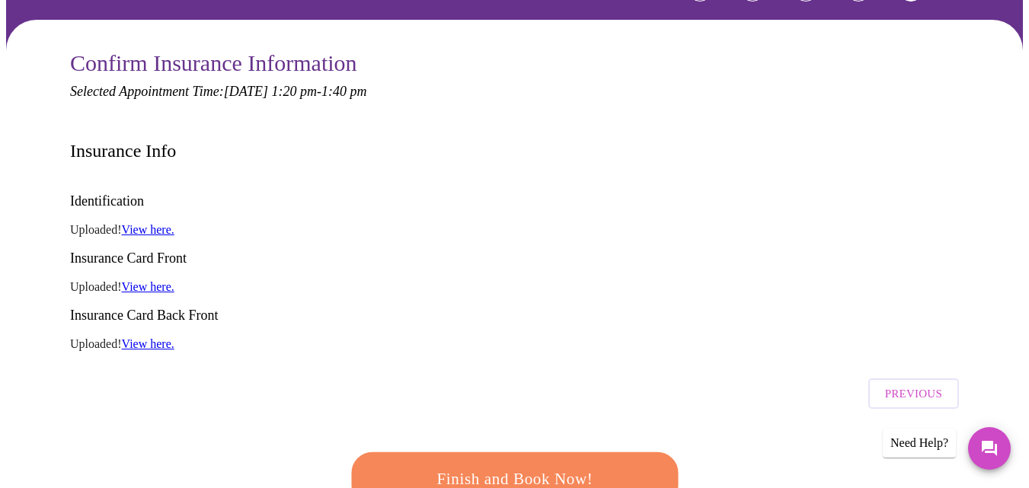
scroll to position [152, 0]
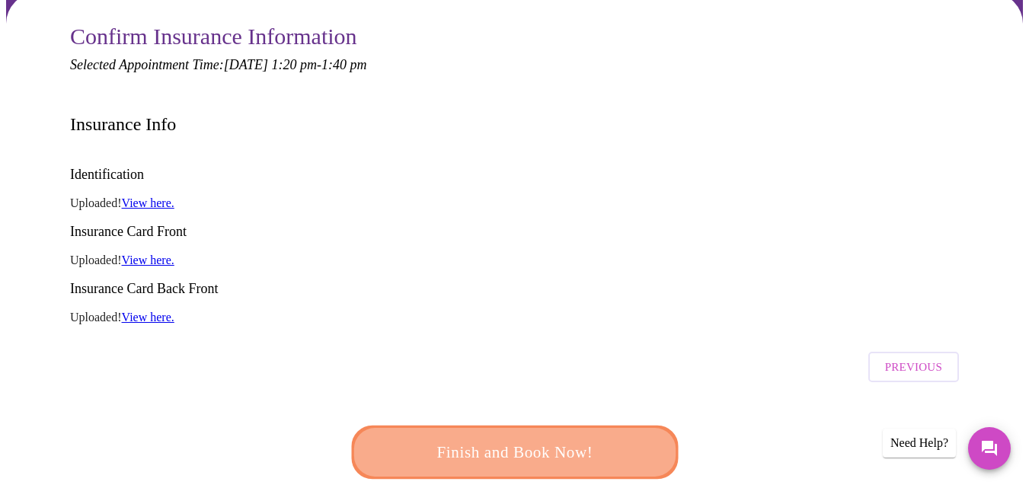
click at [555, 438] on span "Finish and Book Now!" at bounding box center [515, 452] width 286 height 28
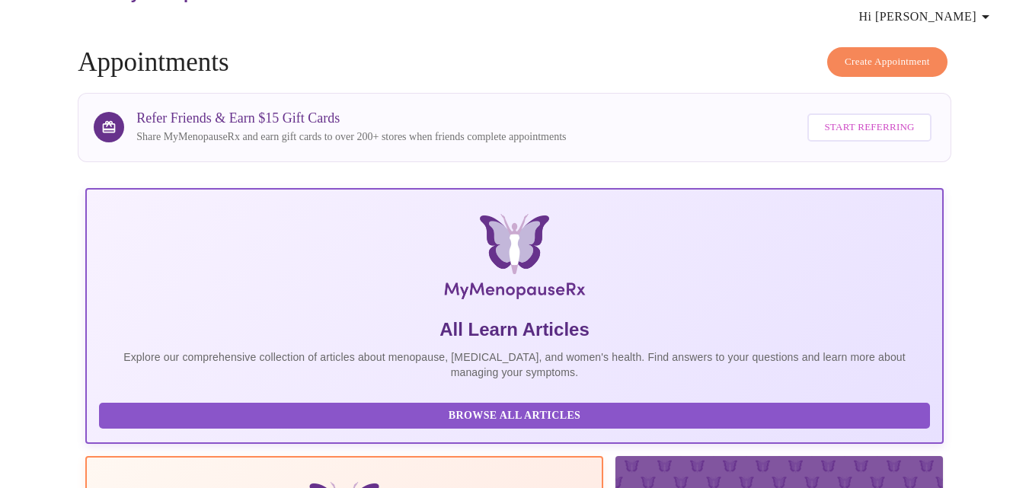
scroll to position [41, 0]
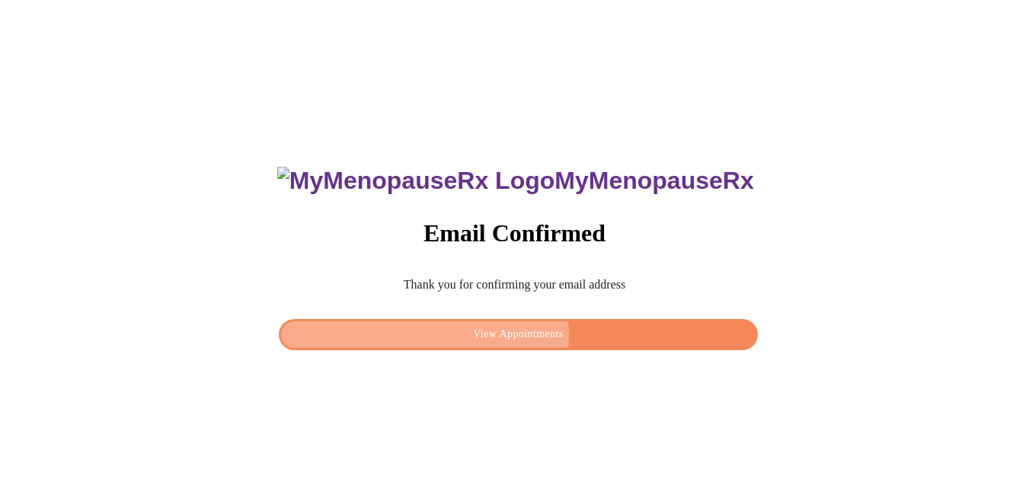
click at [524, 330] on span "View Appointments" at bounding box center [517, 334] width 443 height 19
